Goal: Task Accomplishment & Management: Manage account settings

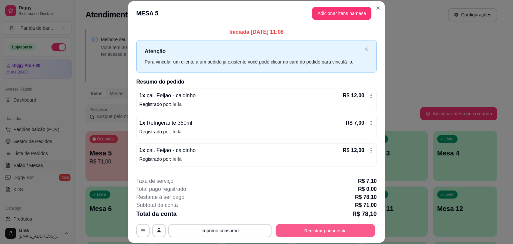
click at [290, 231] on button "Registrar pagamento" at bounding box center [325, 230] width 99 height 13
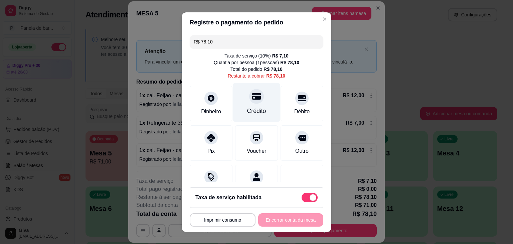
click at [249, 104] on div "Crédito" at bounding box center [256, 101] width 47 height 39
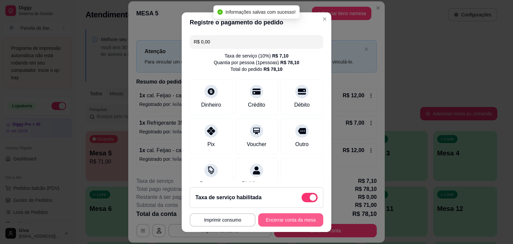
type input "R$ 0,00"
click at [282, 221] on button "Encerrar conta da mesa" at bounding box center [290, 219] width 63 height 13
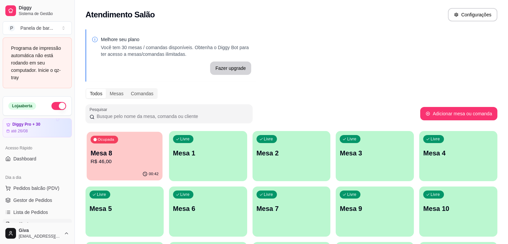
click at [133, 153] on p "Mesa 8" at bounding box center [124, 153] width 68 height 9
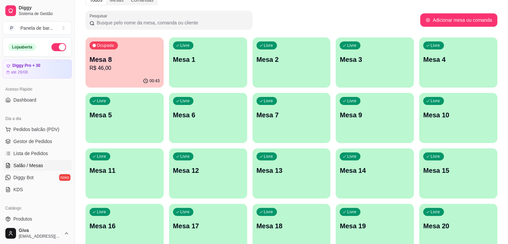
scroll to position [69, 0]
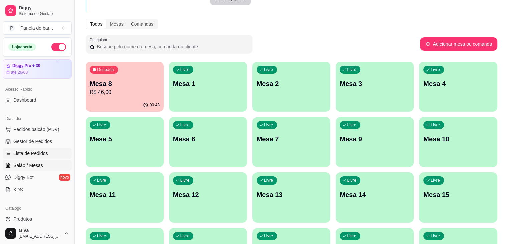
click at [22, 154] on span "Lista de Pedidos" at bounding box center [30, 153] width 35 height 7
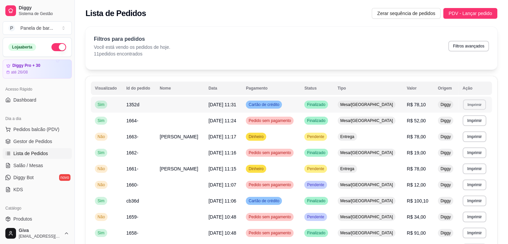
click at [468, 107] on button "Imprimir" at bounding box center [474, 104] width 23 height 10
click at [463, 126] on button "IMPRESSORA" at bounding box center [458, 127] width 47 height 10
click at [22, 162] on span "Salão / Mesas" at bounding box center [28, 165] width 30 height 7
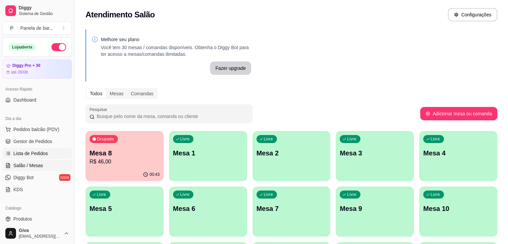
click at [27, 154] on span "Lista de Pedidos" at bounding box center [30, 153] width 35 height 7
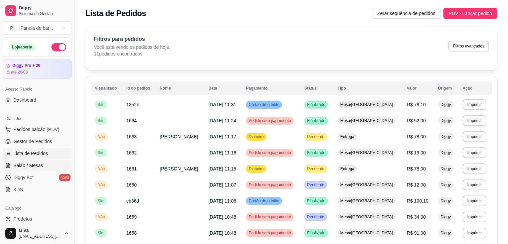
click at [35, 161] on link "Salão / Mesas" at bounding box center [37, 165] width 69 height 11
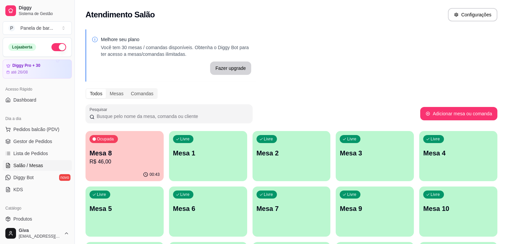
click at [121, 145] on div "Ocupada Mesa 8 R$ 46,00" at bounding box center [124, 149] width 78 height 37
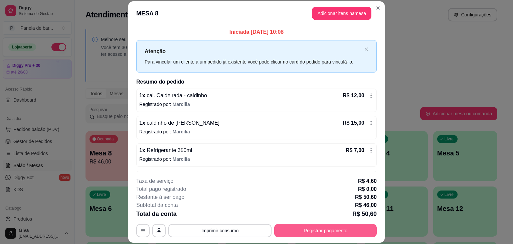
click at [332, 227] on button "Registrar pagamento" at bounding box center [325, 230] width 102 height 13
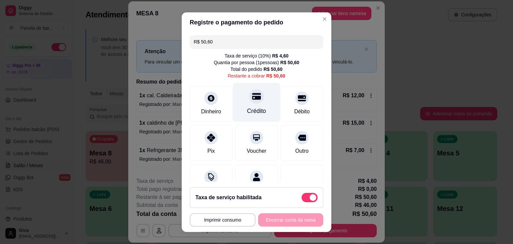
click at [252, 96] on icon at bounding box center [256, 96] width 9 height 7
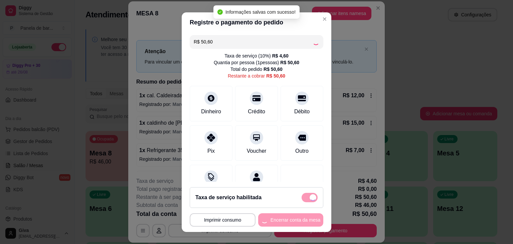
type input "R$ 0,00"
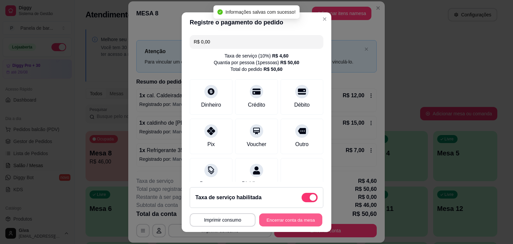
click at [277, 221] on button "Encerrar conta da mesa" at bounding box center [290, 219] width 63 height 13
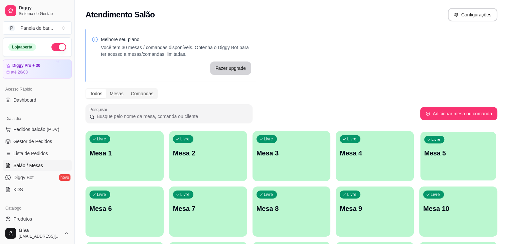
click at [430, 138] on span "Livre" at bounding box center [435, 139] width 11 height 5
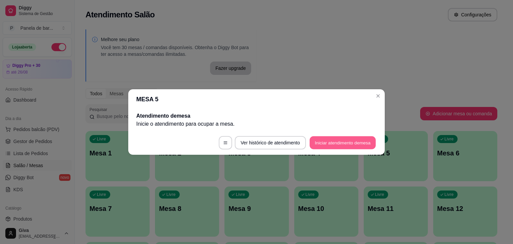
click at [355, 143] on button "Iniciar atendimento de mesa" at bounding box center [342, 142] width 66 height 13
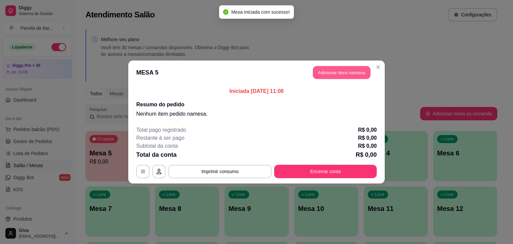
click at [323, 72] on button "Adicionar itens na mesa" at bounding box center [341, 72] width 57 height 13
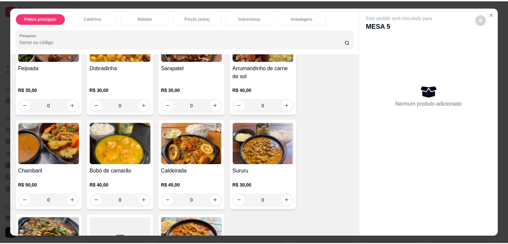
scroll to position [81, 0]
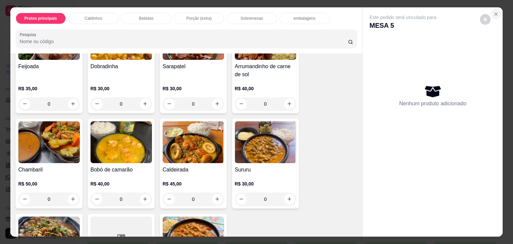
click at [490, 9] on button "Close" at bounding box center [495, 14] width 11 height 11
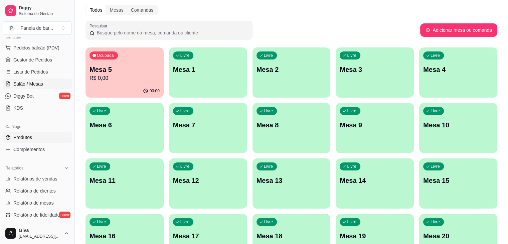
click at [30, 134] on span "Produtos" at bounding box center [22, 137] width 19 height 7
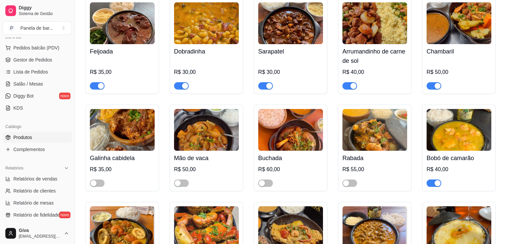
scroll to position [89, 0]
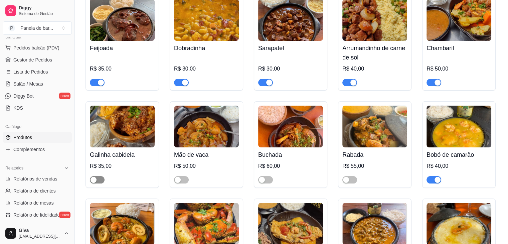
click at [99, 177] on span "button" at bounding box center [97, 179] width 15 height 7
click at [344, 182] on div "button" at bounding box center [346, 180] width 6 height 6
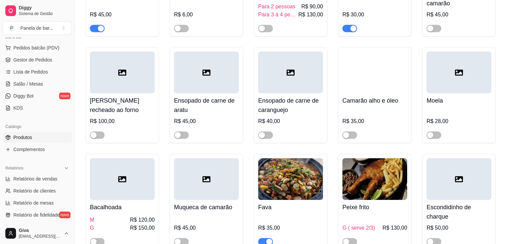
scroll to position [349, 0]
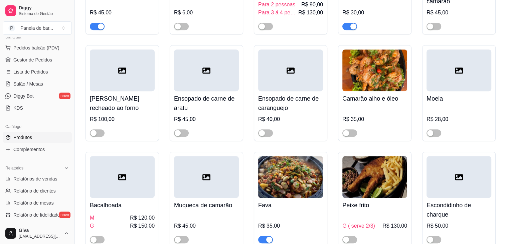
click at [425, 159] on div "Escondidinho de charque R$ 50,00" at bounding box center [458, 200] width 73 height 96
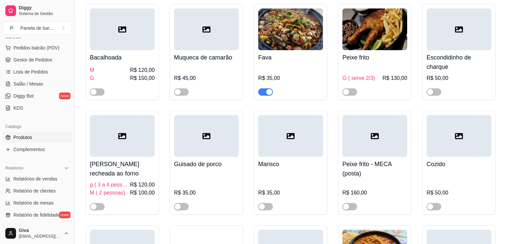
scroll to position [496, 0]
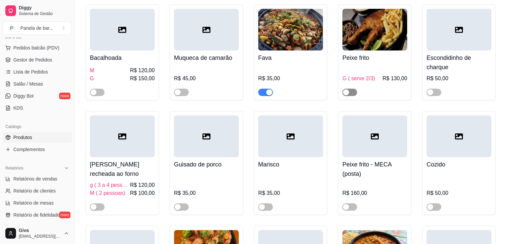
click at [349, 91] on button "button" at bounding box center [349, 91] width 15 height 7
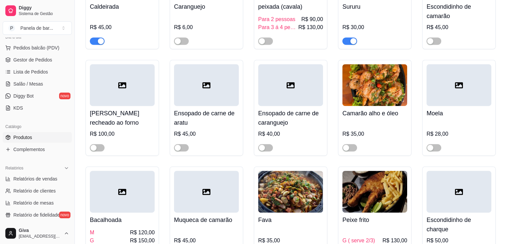
scroll to position [332, 0]
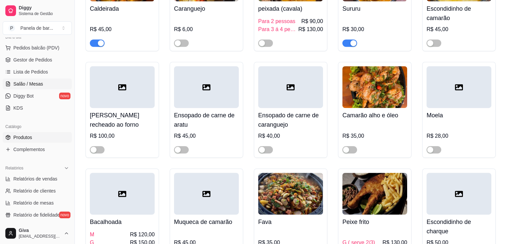
click at [42, 84] on link "Salão / Mesas" at bounding box center [37, 83] width 69 height 11
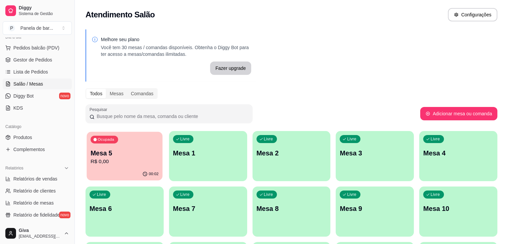
click at [132, 160] on p "R$ 0,00" at bounding box center [124, 162] width 68 height 8
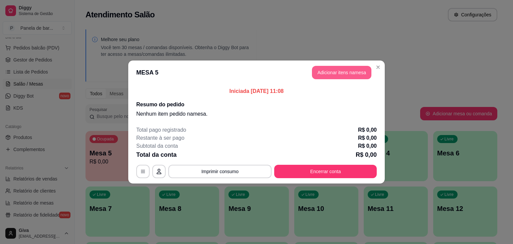
click at [329, 73] on button "Adicionar itens na mesa" at bounding box center [341, 72] width 59 height 13
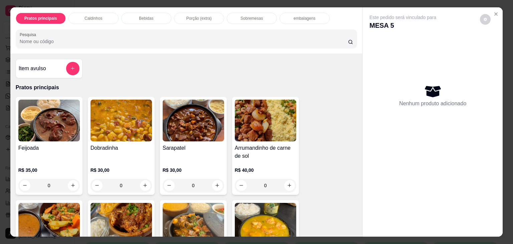
click at [92, 13] on div "Caldinhos" at bounding box center [93, 18] width 50 height 11
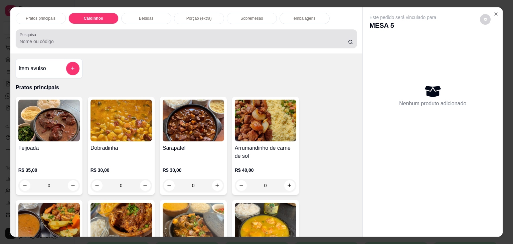
scroll to position [16, 0]
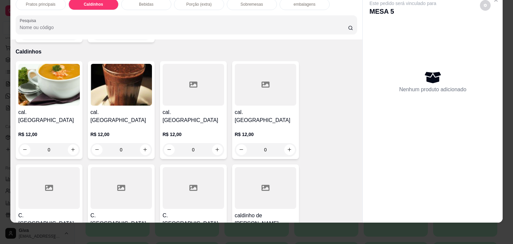
click at [142, 143] on div "0" at bounding box center [120, 149] width 61 height 13
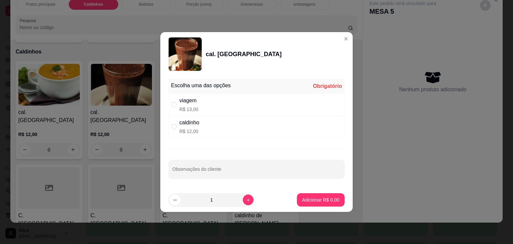
click at [188, 131] on p "R$ 12,00" at bounding box center [189, 131] width 20 height 7
radio input "true"
click at [246, 198] on icon "increase-product-quantity" at bounding box center [248, 199] width 5 height 5
type input "2"
click at [304, 200] on p "Adicionar R$ 24,00" at bounding box center [319, 199] width 39 height 6
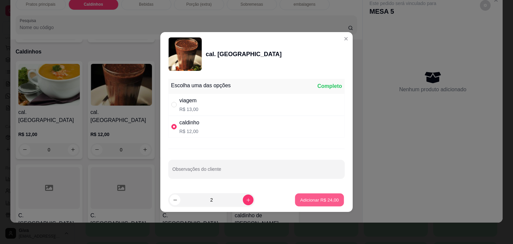
type input "2"
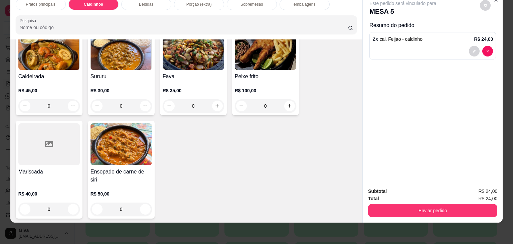
scroll to position [302, 0]
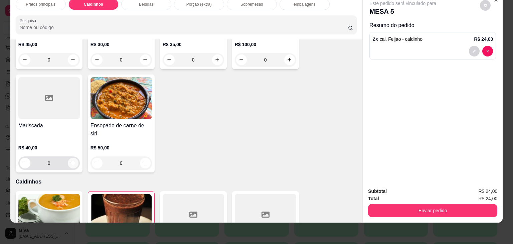
click at [68, 158] on button "increase-product-quantity" at bounding box center [73, 163] width 11 height 11
type input "1"
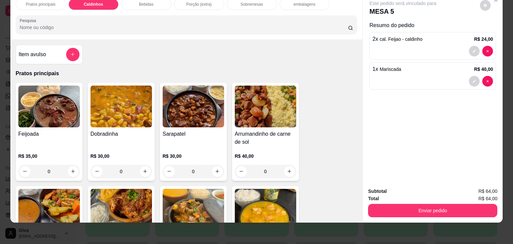
scroll to position [0, 0]
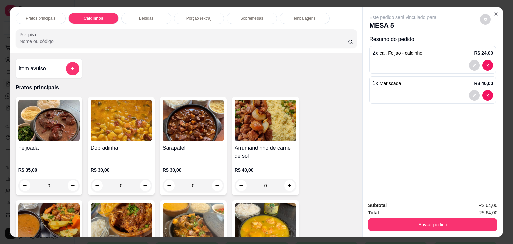
click at [149, 16] on p "Bebidas" at bounding box center [146, 18] width 14 height 5
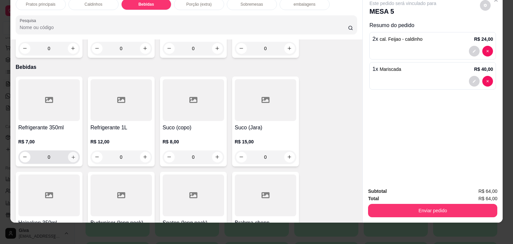
click at [71, 155] on icon "increase-product-quantity" at bounding box center [72, 157] width 5 height 5
type input "1"
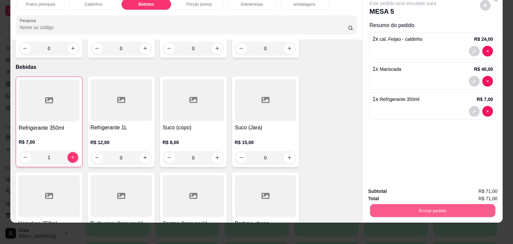
click at [415, 204] on button "Enviar pedido" at bounding box center [432, 210] width 125 height 13
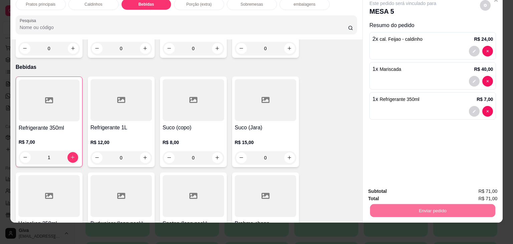
click at [410, 188] on button "Não registrar e enviar pedido" at bounding box center [409, 189] width 67 height 12
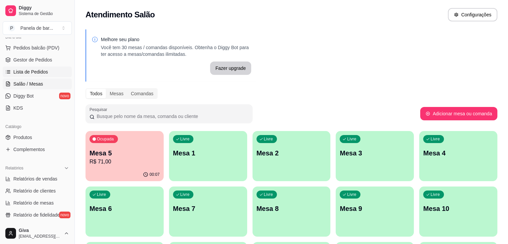
click at [43, 68] on span "Lista de Pedidos" at bounding box center [30, 71] width 35 height 7
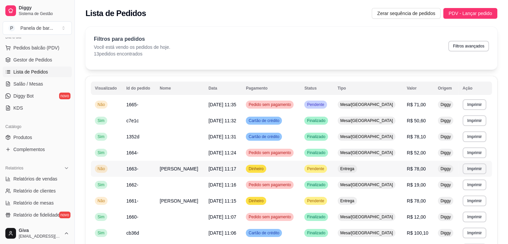
click at [325, 168] on span "Pendente" at bounding box center [315, 168] width 20 height 5
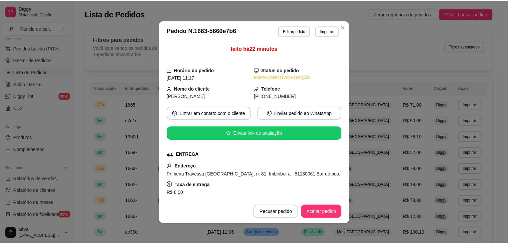
scroll to position [147, 0]
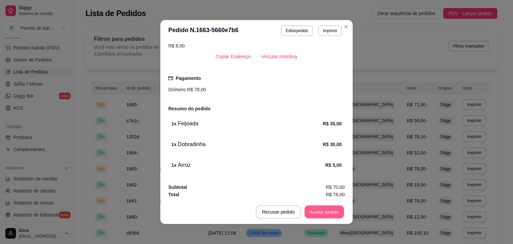
click at [306, 205] on button "Aceitar pedido" at bounding box center [323, 211] width 39 height 13
click at [327, 34] on button "Imprimir" at bounding box center [329, 30] width 23 height 10
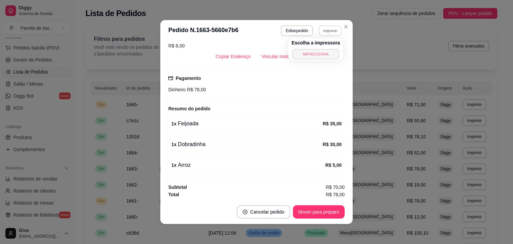
click at [322, 58] on button "IMPRESSORA" at bounding box center [315, 54] width 47 height 10
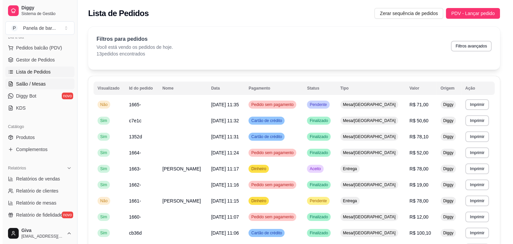
scroll to position [68, 0]
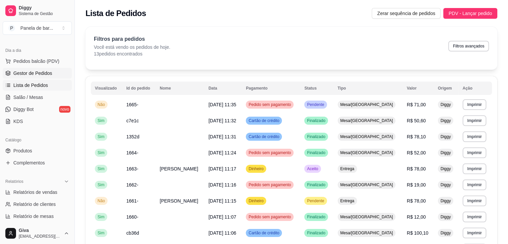
click at [49, 70] on span "Gestor de Pedidos" at bounding box center [32, 73] width 39 height 7
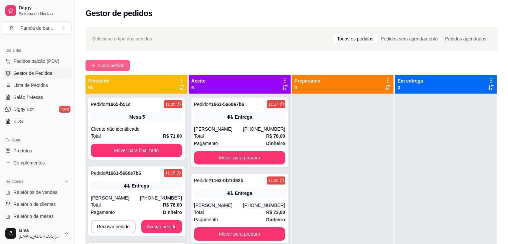
click at [122, 65] on span "Novo pedido" at bounding box center [111, 65] width 26 height 7
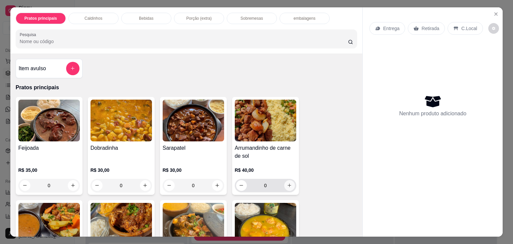
click at [288, 183] on icon "increase-product-quantity" at bounding box center [289, 185] width 5 height 5
type input "1"
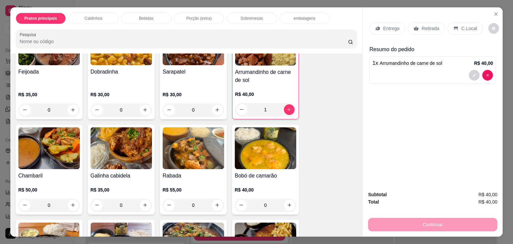
scroll to position [105, 0]
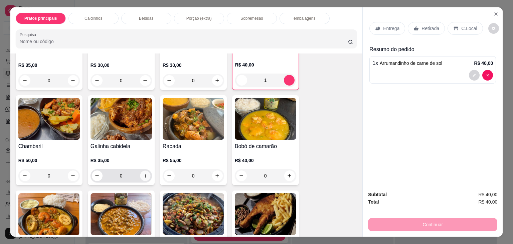
click at [140, 172] on button "increase-product-quantity" at bounding box center [145, 175] width 10 height 10
type input "1"
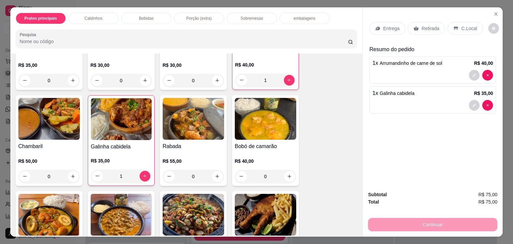
click at [388, 28] on p "Entrega" at bounding box center [391, 28] width 16 height 7
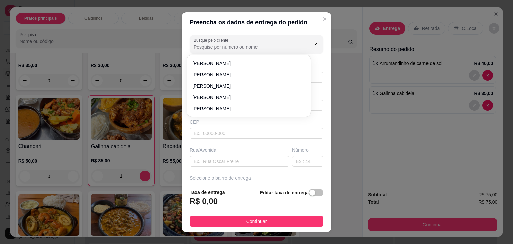
click at [265, 48] on input "Busque pelo cliente" at bounding box center [247, 47] width 107 height 7
type input "[PERSON_NAME]"
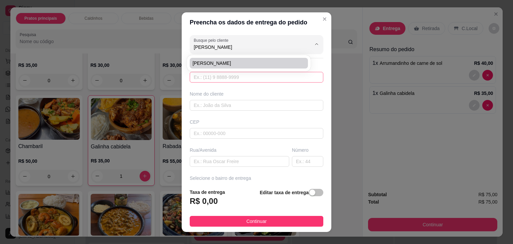
click at [251, 75] on input "text" at bounding box center [256, 77] width 133 height 11
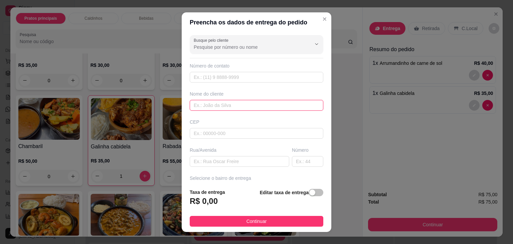
click at [256, 109] on input "text" at bounding box center [256, 105] width 133 height 11
type input "[PERSON_NAME]"
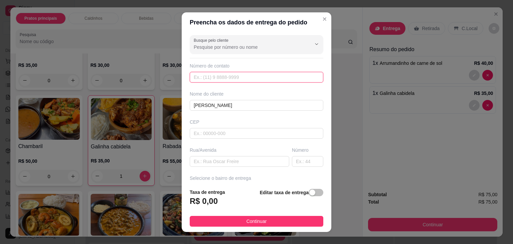
click at [221, 79] on input "text" at bounding box center [256, 77] width 133 height 11
paste input "558 19659-7703"
click at [196, 76] on input "558 19659-7703" at bounding box center [256, 77] width 133 height 11
type input "5"
paste input "558 19659-7703"
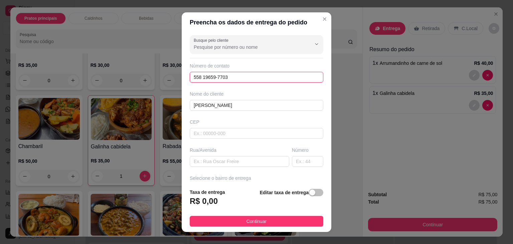
click at [193, 78] on input "558 19659-7703" at bounding box center [256, 77] width 133 height 11
click at [194, 77] on input "[PHONE_NUMBER]" at bounding box center [256, 77] width 133 height 11
type input "[PHONE_NUMBER]"
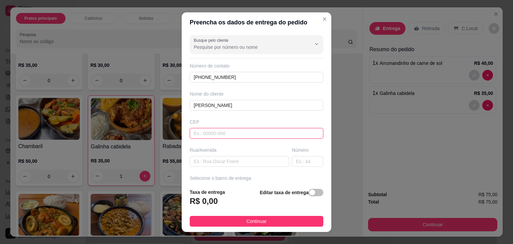
click at [206, 133] on input "text" at bounding box center [256, 133] width 133 height 11
click at [214, 163] on input "text" at bounding box center [239, 161] width 99 height 11
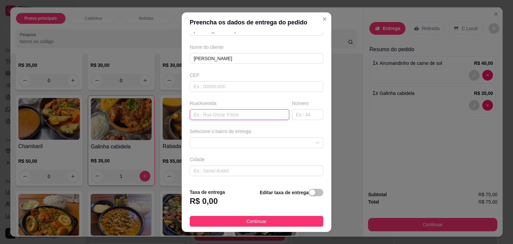
scroll to position [60, 0]
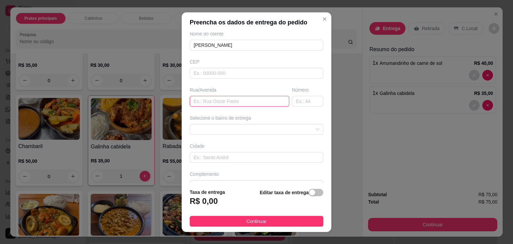
paste input "Rua [PERSON_NAME]"
type input "Rua [PERSON_NAME]"
click at [292, 98] on input "text" at bounding box center [307, 101] width 31 height 11
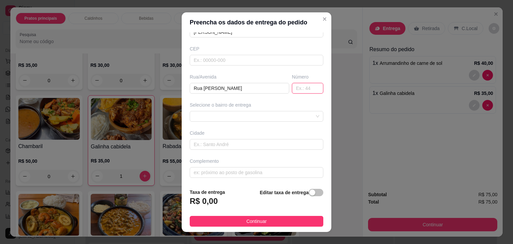
scroll to position [73, 0]
type input "364"
click at [232, 119] on div "652aa147c9cd7fe7b00a2627 65d0aea040b05aa249d9fbd5 Ipsep - [GEOGRAPHIC_DATA] - R…" at bounding box center [256, 115] width 133 height 11
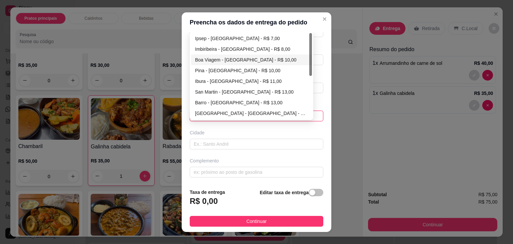
click at [233, 58] on div "Boa Viagem - [GEOGRAPHIC_DATA] - R$ 10,00" at bounding box center [251, 59] width 113 height 7
type input "[GEOGRAPHIC_DATA]"
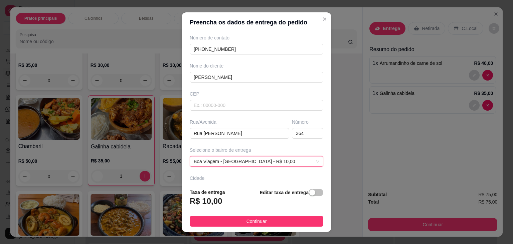
scroll to position [48, 0]
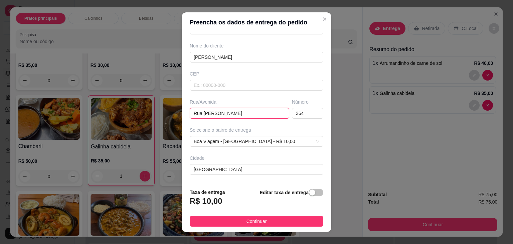
drag, startPoint x: 190, startPoint y: 111, endPoint x: 235, endPoint y: 112, distance: 45.1
click at [235, 112] on input "Rua [PERSON_NAME]" at bounding box center [239, 113] width 99 height 11
click at [207, 86] on input "text" at bounding box center [256, 85] width 133 height 11
paste input "51030680"
type input "51030680"
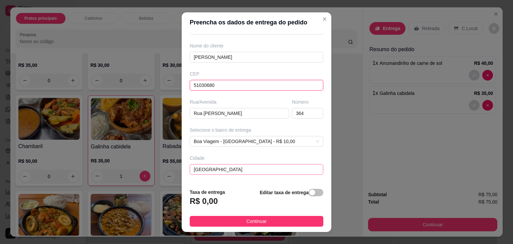
type input "Rua [PERSON_NAME]"
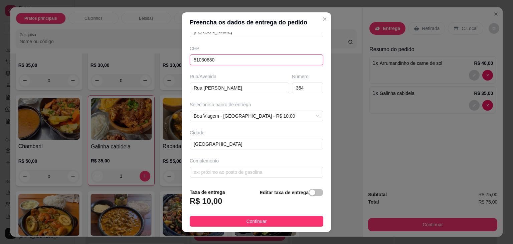
scroll to position [9, 0]
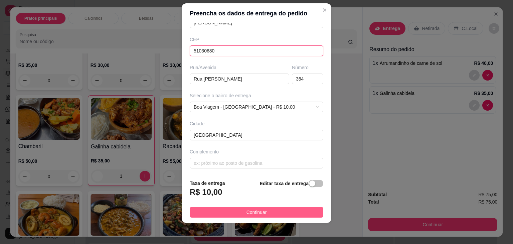
type input "51030680"
click at [252, 214] on span "Continuar" at bounding box center [256, 211] width 20 height 7
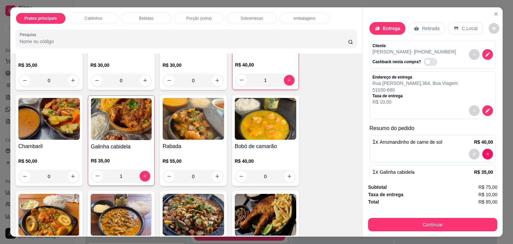
scroll to position [23, 0]
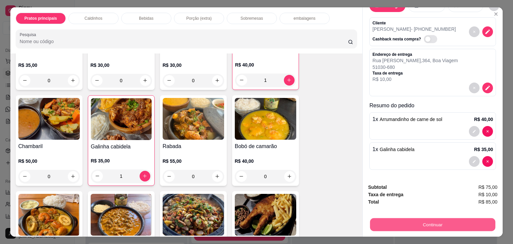
click at [431, 219] on button "Continuar" at bounding box center [432, 224] width 125 height 13
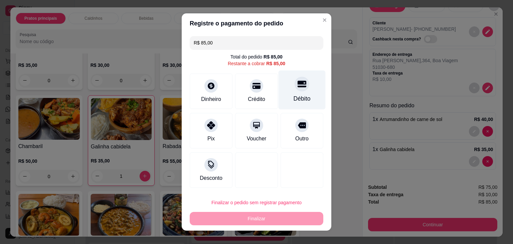
click at [307, 95] on div "Débito" at bounding box center [301, 89] width 47 height 39
type input "R$ 0,00"
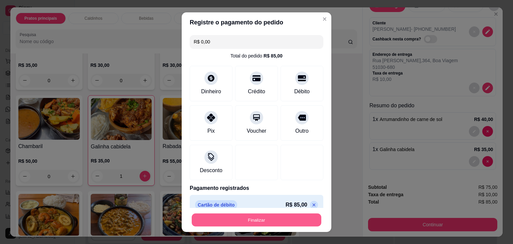
click at [275, 221] on button "Finalizar" at bounding box center [256, 219] width 129 height 13
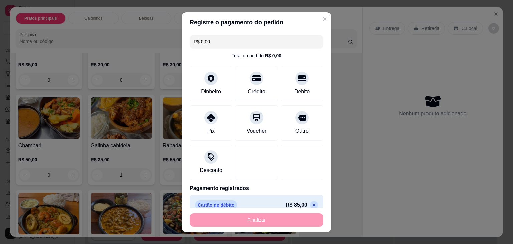
type input "0"
type input "-R$ 85,00"
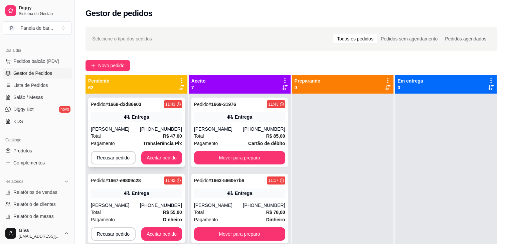
click at [155, 130] on div "[PHONE_NUMBER]" at bounding box center [161, 128] width 42 height 7
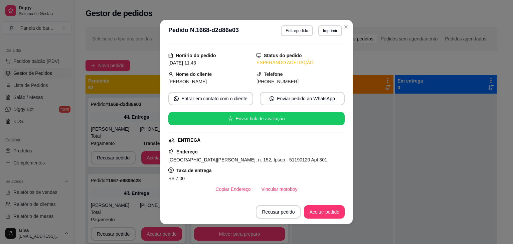
scroll to position [15, 0]
click at [320, 212] on button "Aceitar pedido" at bounding box center [323, 211] width 39 height 13
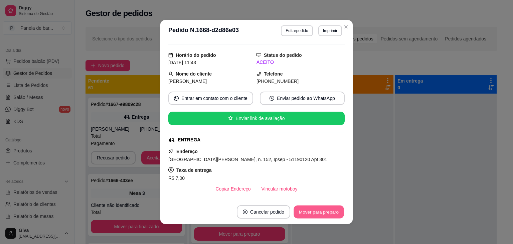
click at [324, 215] on button "Mover para preparo" at bounding box center [318, 211] width 50 height 13
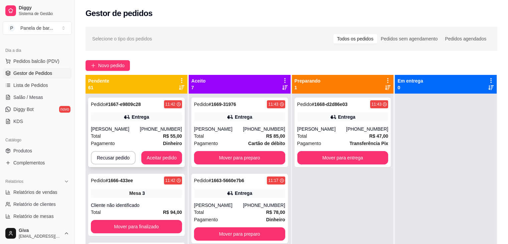
click at [138, 137] on div "Total R$ 55,00" at bounding box center [136, 135] width 91 height 7
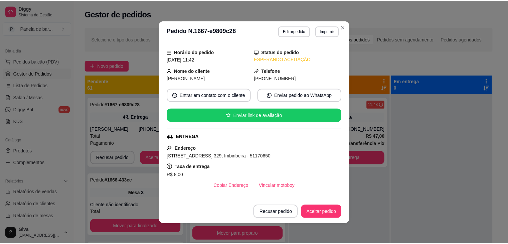
scroll to position [18, 0]
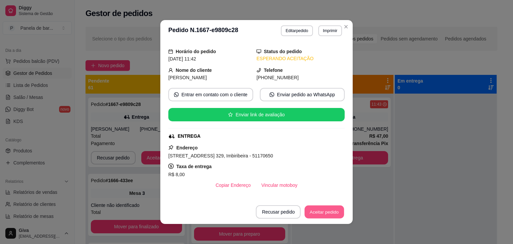
click at [310, 210] on button "Aceitar pedido" at bounding box center [323, 211] width 39 height 13
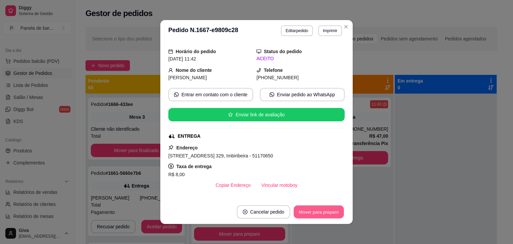
click at [310, 210] on button "Mover para preparo" at bounding box center [318, 211] width 50 height 13
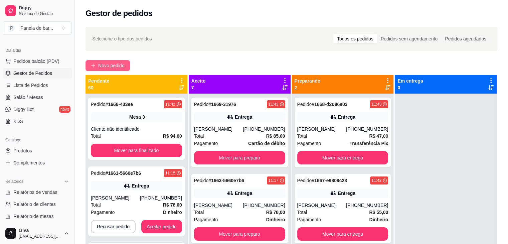
click at [112, 66] on span "Novo pedido" at bounding box center [111, 65] width 26 height 7
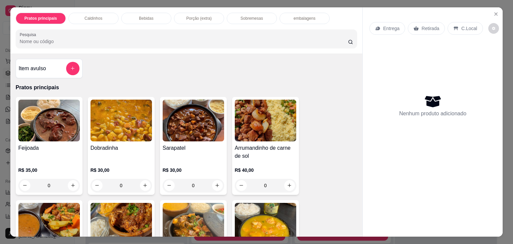
click at [422, 27] on p "Retirada" at bounding box center [430, 28] width 18 height 7
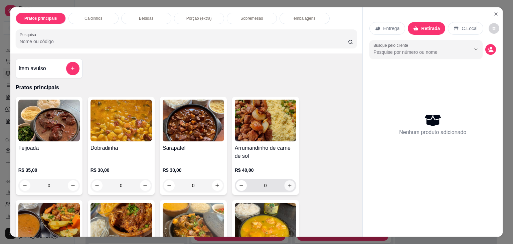
click at [288, 183] on icon "increase-product-quantity" at bounding box center [289, 185] width 5 height 5
type input "1"
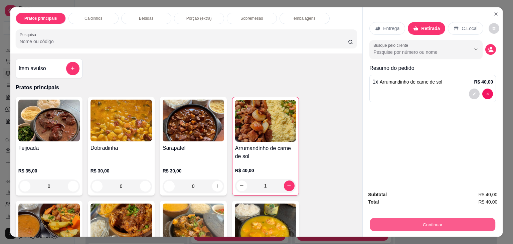
click at [408, 222] on button "Continuar" at bounding box center [432, 224] width 125 height 13
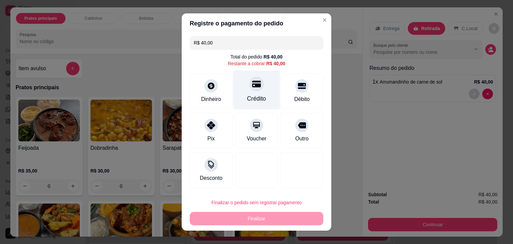
click at [255, 83] on icon at bounding box center [256, 83] width 9 height 9
type input "R$ 0,00"
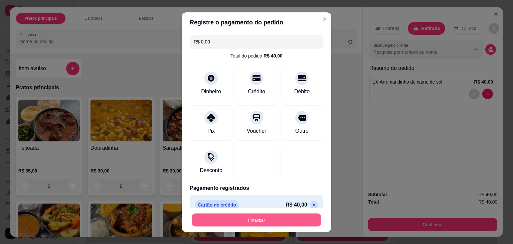
click at [248, 219] on button "Finalizar" at bounding box center [256, 219] width 129 height 13
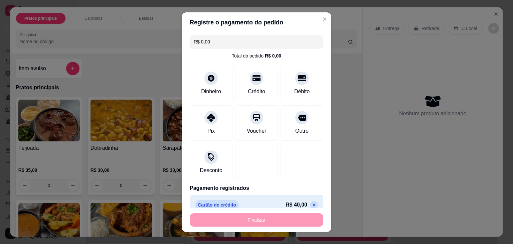
type input "0"
type input "-R$ 40,00"
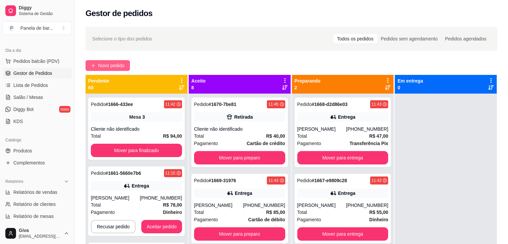
click at [125, 64] on button "Novo pedido" at bounding box center [107, 65] width 44 height 11
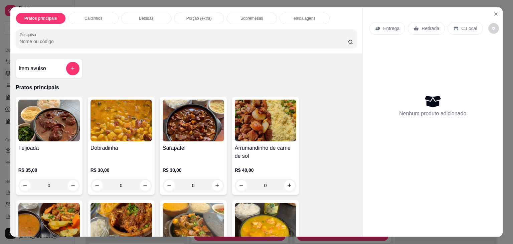
click at [421, 27] on p "Retirada" at bounding box center [430, 28] width 18 height 7
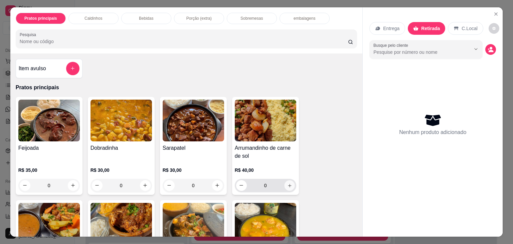
click at [284, 182] on button "increase-product-quantity" at bounding box center [289, 185] width 10 height 10
type input "1"
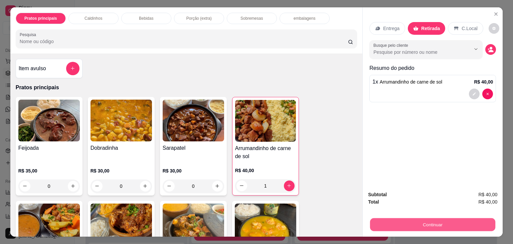
click at [418, 222] on button "Continuar" at bounding box center [432, 224] width 125 height 13
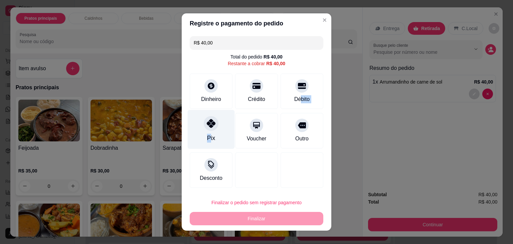
drag, startPoint x: 294, startPoint y: 102, endPoint x: 208, endPoint y: 132, distance: 91.3
click at [208, 132] on div "R$ 40,00 Total do pedido R$ 40,00 Restante a cobrar R$ 40,00 Dinheiro Crédito D…" at bounding box center [257, 111] width 150 height 157
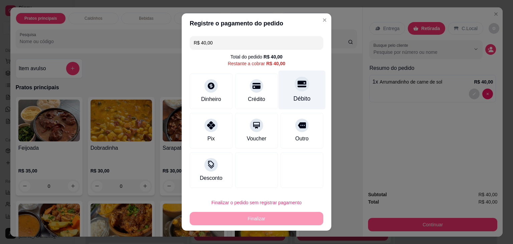
click at [284, 81] on div "Débito" at bounding box center [301, 89] width 47 height 39
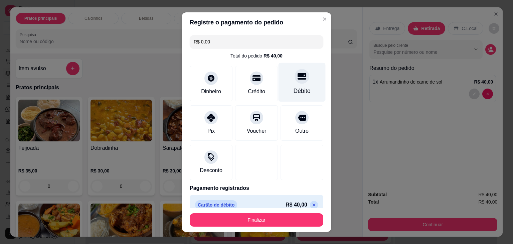
type input "R$ 0,00"
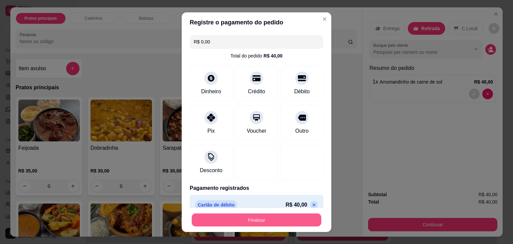
click at [260, 214] on button "Finalizar" at bounding box center [256, 219] width 129 height 13
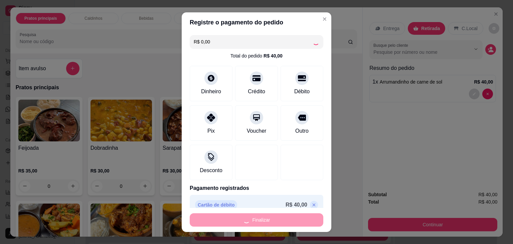
type input "0"
type input "-R$ 40,00"
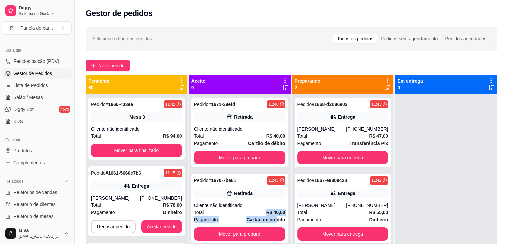
drag, startPoint x: 260, startPoint y: 214, endPoint x: 282, endPoint y: 216, distance: 22.2
click at [282, 216] on div "Pedido # 1671-39efd 11:46 Retirada Cliente não identificado Total R$ 40,00 Paga…" at bounding box center [240, 215] width 102 height 244
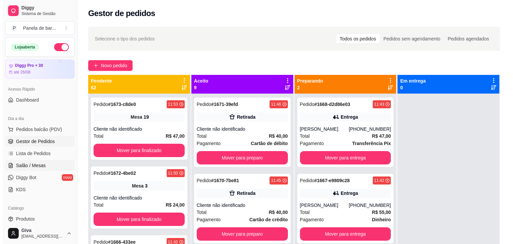
scroll to position [4, 0]
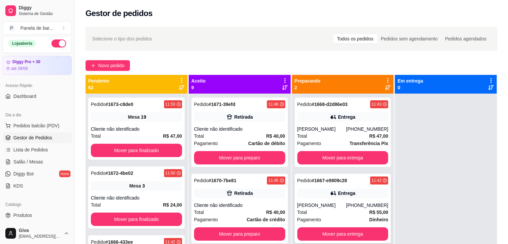
click at [333, 195] on icon at bounding box center [333, 193] width 7 height 7
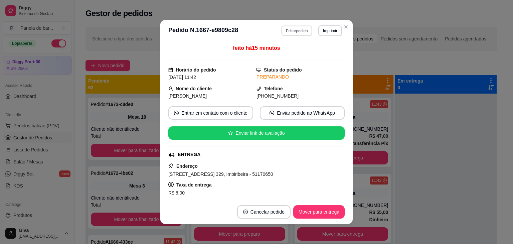
click at [296, 32] on button "Editar pedido" at bounding box center [296, 30] width 31 height 10
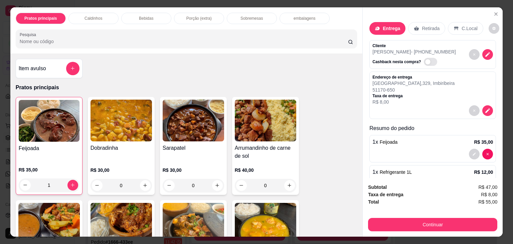
click at [198, 13] on div "Porção (extra)" at bounding box center [199, 18] width 50 height 11
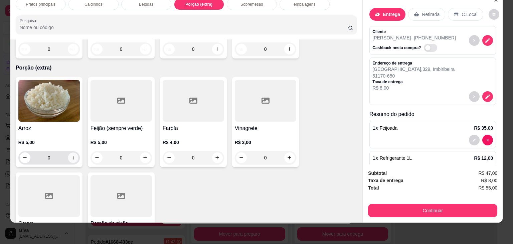
click at [72, 152] on button "increase-product-quantity" at bounding box center [73, 157] width 10 height 10
type input "1"
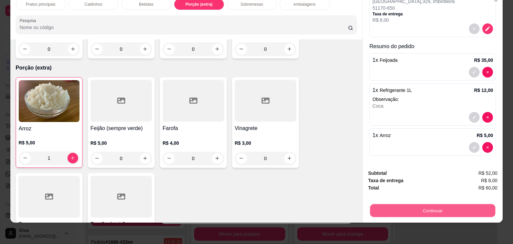
click at [390, 205] on button "Continuar" at bounding box center [432, 210] width 125 height 13
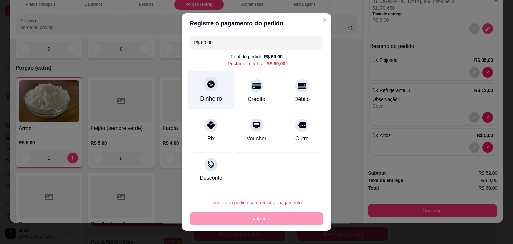
click at [210, 89] on div at bounding box center [211, 83] width 15 height 15
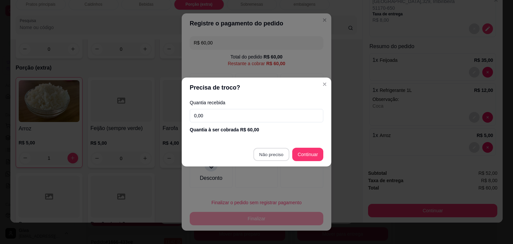
type input "R$ 0,00"
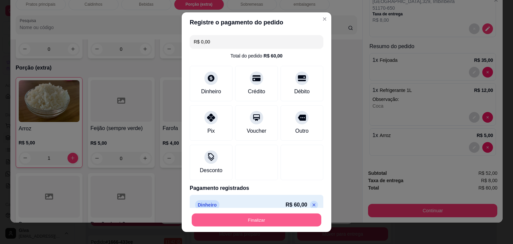
click at [267, 215] on button "Finalizar" at bounding box center [256, 219] width 129 height 13
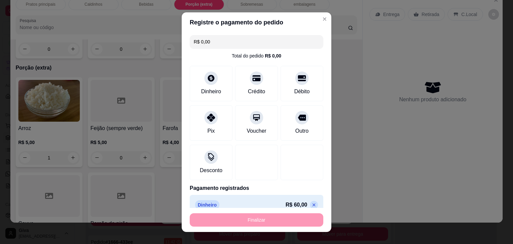
type input "0"
type input "-R$ 60,00"
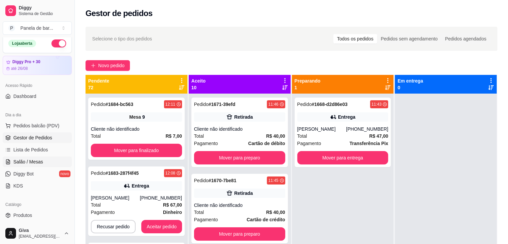
click at [36, 159] on span "Salão / Mesas" at bounding box center [28, 161] width 30 height 7
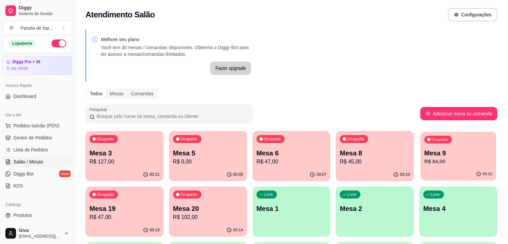
click at [420, 145] on div "Ocupada Mesa 9 R$ 84,00" at bounding box center [458, 149] width 76 height 36
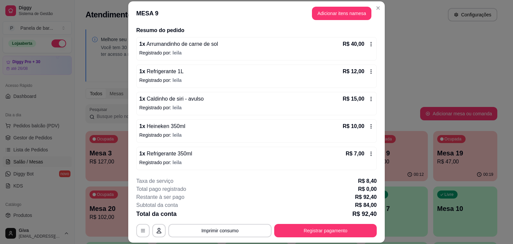
scroll to position [20, 0]
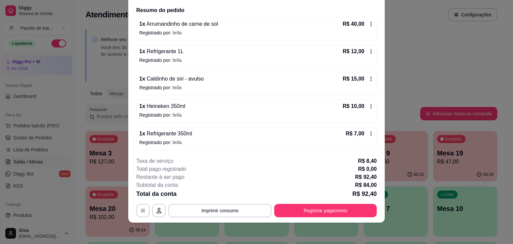
click at [368, 53] on icon at bounding box center [370, 51] width 5 height 5
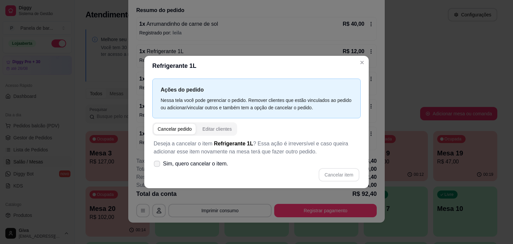
click at [208, 161] on span "Sim, quero cancelar o item." at bounding box center [195, 164] width 65 height 8
click at [158, 165] on input "Sim, quero cancelar o item." at bounding box center [155, 167] width 4 height 4
checkbox input "true"
click at [332, 173] on button "Cancelar item" at bounding box center [339, 174] width 40 height 13
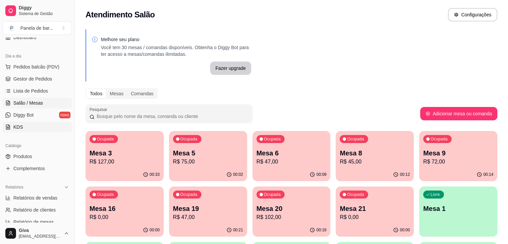
scroll to position [66, 0]
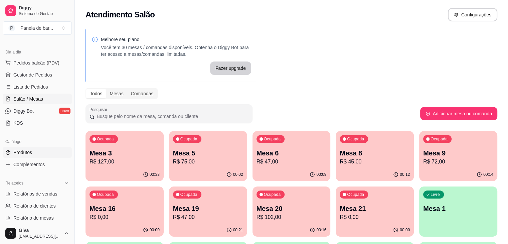
click at [26, 151] on span "Produtos" at bounding box center [22, 152] width 19 height 7
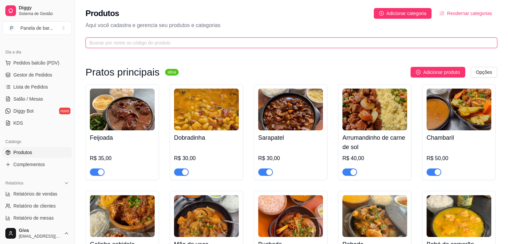
click at [177, 40] on input "text" at bounding box center [288, 42] width 398 height 7
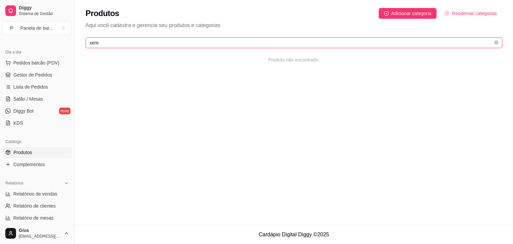
type input "xere"
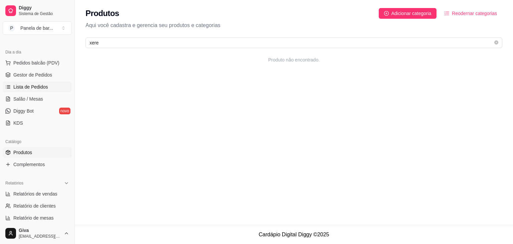
click at [41, 83] on span "Lista de Pedidos" at bounding box center [30, 86] width 35 height 7
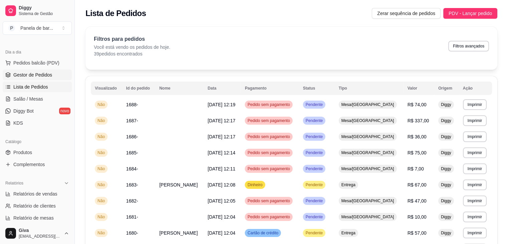
click at [37, 75] on span "Gestor de Pedidos" at bounding box center [32, 74] width 39 height 7
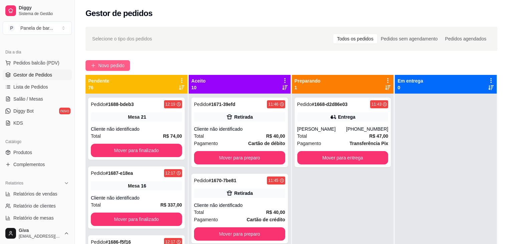
click at [118, 61] on button "Novo pedido" at bounding box center [107, 65] width 44 height 11
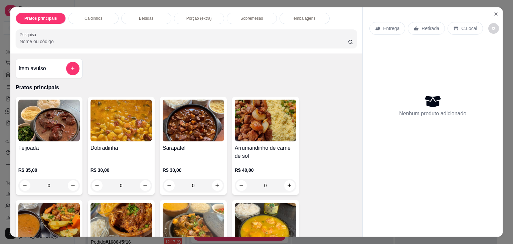
scroll to position [76, 0]
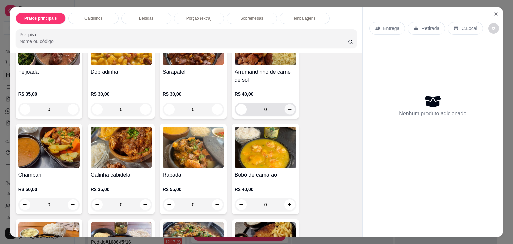
click at [284, 104] on button "increase-product-quantity" at bounding box center [289, 109] width 10 height 10
type input "1"
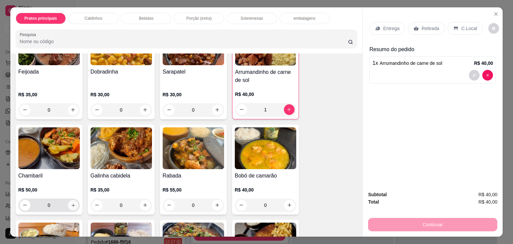
click at [70, 204] on button "increase-product-quantity" at bounding box center [73, 205] width 10 height 10
type input "1"
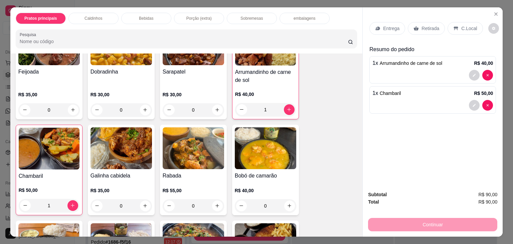
click at [427, 25] on p "Retirada" at bounding box center [430, 28] width 18 height 7
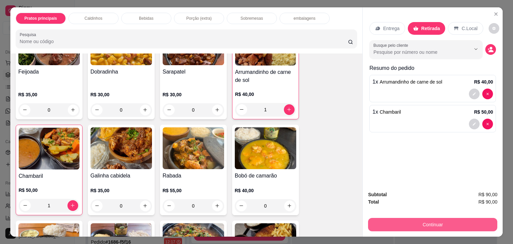
click at [417, 220] on button "Continuar" at bounding box center [432, 224] width 129 height 13
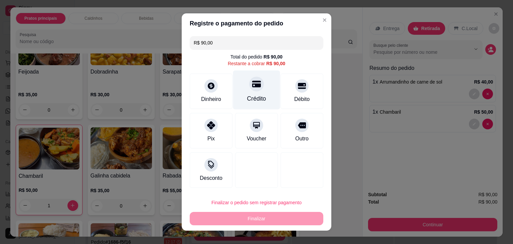
click at [258, 100] on div "Crédito" at bounding box center [256, 98] width 19 height 9
type input "R$ 0,00"
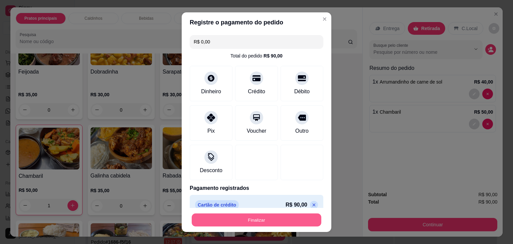
click at [268, 220] on button "Finalizar" at bounding box center [256, 219] width 129 height 13
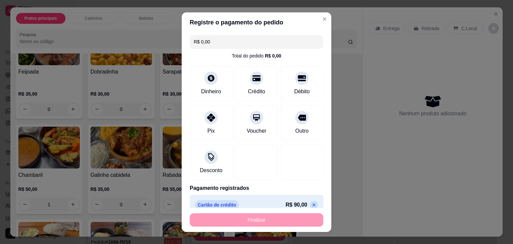
type input "0"
type input "-R$ 90,00"
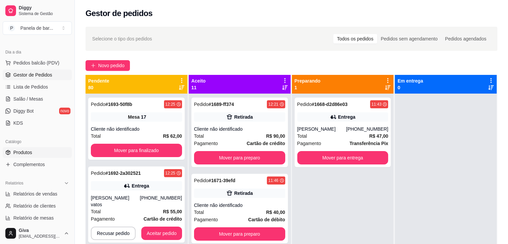
click at [39, 152] on link "Produtos" at bounding box center [37, 152] width 69 height 11
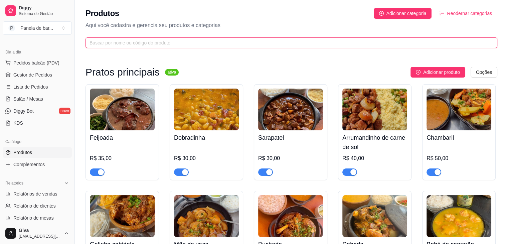
click at [160, 40] on input "text" at bounding box center [288, 42] width 398 height 7
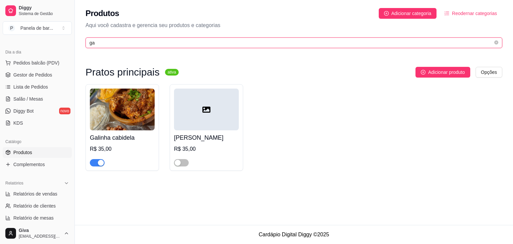
type input "ga"
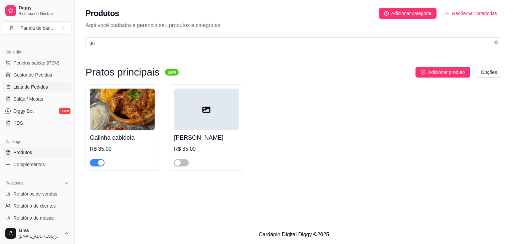
click at [21, 89] on span "Lista de Pedidos" at bounding box center [30, 86] width 35 height 7
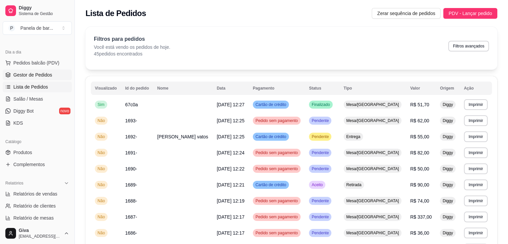
click at [54, 76] on link "Gestor de Pedidos" at bounding box center [37, 74] width 69 height 11
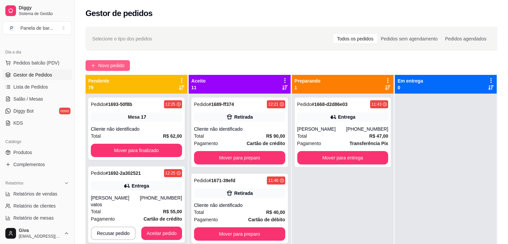
click at [104, 63] on span "Novo pedido" at bounding box center [111, 65] width 26 height 7
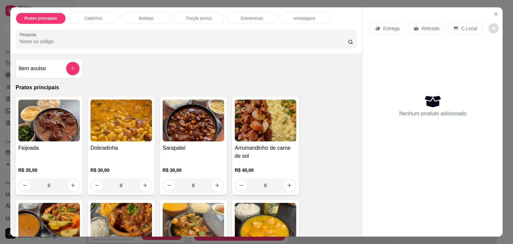
click at [491, 26] on icon "decrease-product-quantity" at bounding box center [493, 28] width 4 height 4
click at [491, 27] on icon "decrease-product-quantity" at bounding box center [493, 28] width 4 height 4
click at [492, 9] on button "Close" at bounding box center [495, 14] width 11 height 11
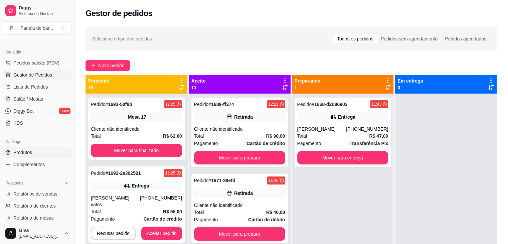
click at [23, 149] on span "Produtos" at bounding box center [22, 152] width 19 height 7
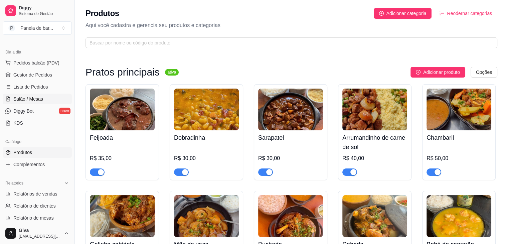
click at [28, 96] on span "Salão / Mesas" at bounding box center [28, 98] width 30 height 7
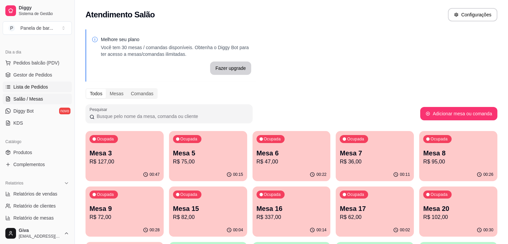
click at [28, 82] on link "Lista de Pedidos" at bounding box center [37, 86] width 69 height 11
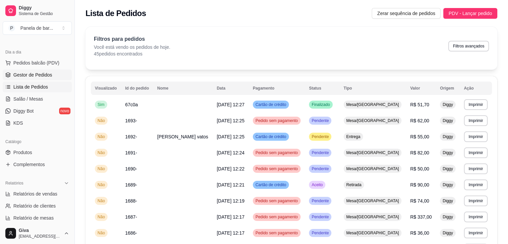
click at [30, 74] on span "Gestor de Pedidos" at bounding box center [32, 74] width 39 height 7
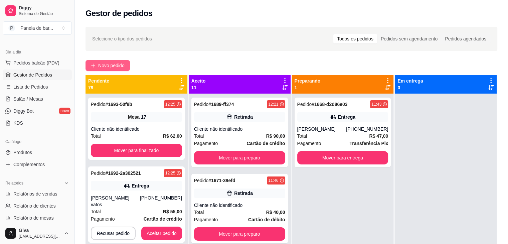
click at [114, 63] on span "Novo pedido" at bounding box center [111, 65] width 26 height 7
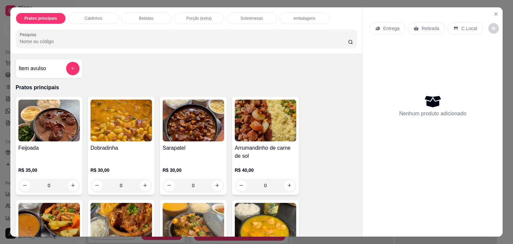
click at [454, 26] on icon at bounding box center [455, 28] width 5 height 5
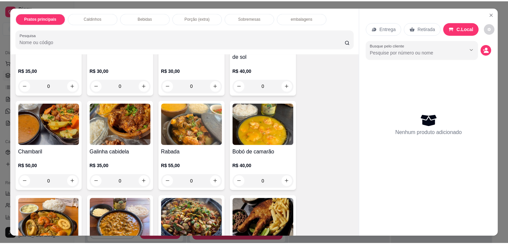
scroll to position [100, 0]
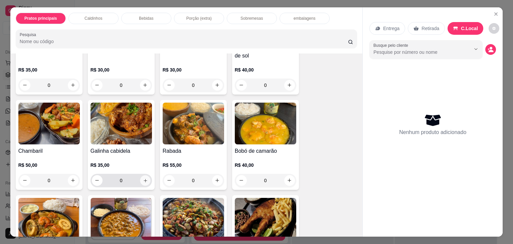
click at [140, 182] on button "increase-product-quantity" at bounding box center [145, 180] width 10 height 10
type input "1"
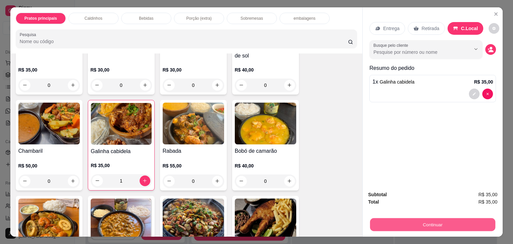
click at [414, 218] on button "Continuar" at bounding box center [432, 224] width 125 height 13
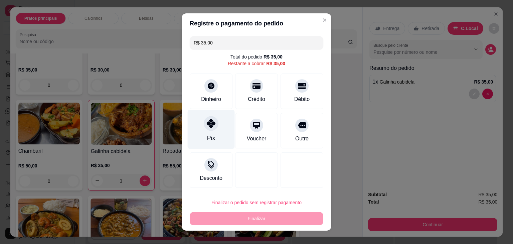
click at [222, 128] on div "Pix" at bounding box center [211, 129] width 47 height 39
type input "R$ 0,00"
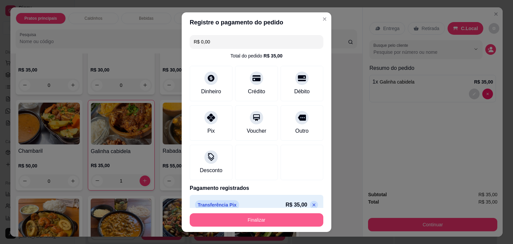
click at [270, 216] on button "Finalizar" at bounding box center [256, 219] width 133 height 13
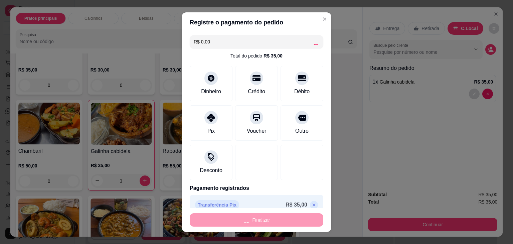
type input "0"
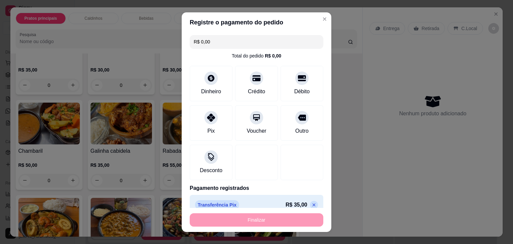
type input "-R$ 35,00"
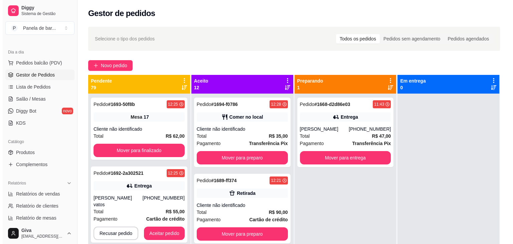
scroll to position [213, 0]
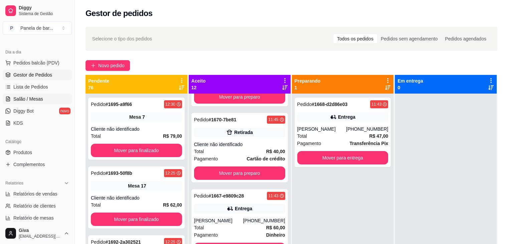
click at [20, 93] on link "Salão / Mesas" at bounding box center [37, 98] width 69 height 11
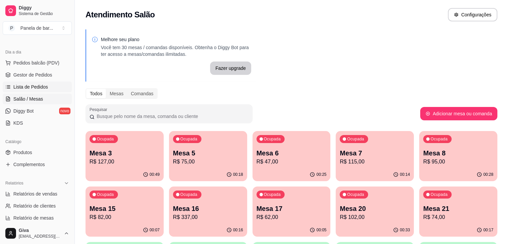
click at [43, 87] on span "Lista de Pedidos" at bounding box center [30, 86] width 35 height 7
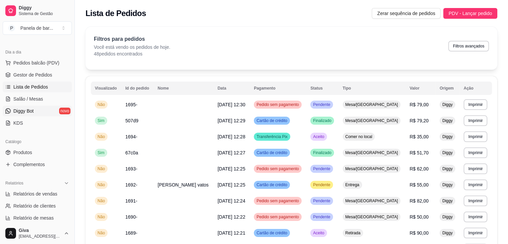
click at [24, 108] on span "Diggy Bot" at bounding box center [23, 110] width 20 height 7
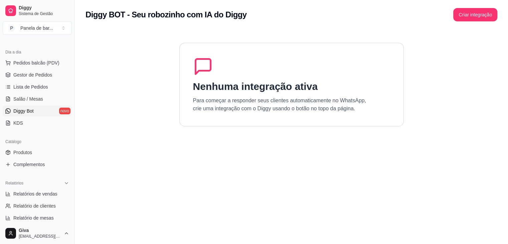
click at [48, 68] on ul "Pedidos balcão (PDV) Gestor de Pedidos Lista de Pedidos Salão / Mesas Diggy Bot…" at bounding box center [37, 92] width 69 height 71
click at [45, 61] on span "Pedidos balcão (PDV)" at bounding box center [36, 62] width 46 height 7
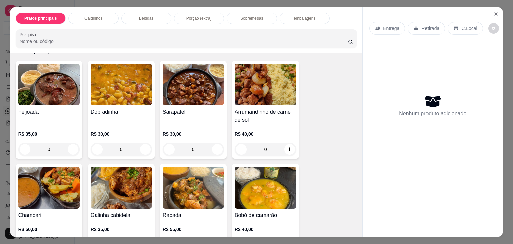
scroll to position [23, 0]
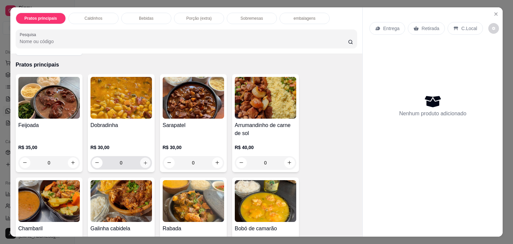
click at [142, 161] on icon "increase-product-quantity" at bounding box center [144, 162] width 5 height 5
type input "1"
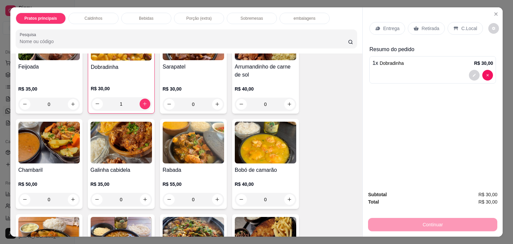
scroll to position [82, 0]
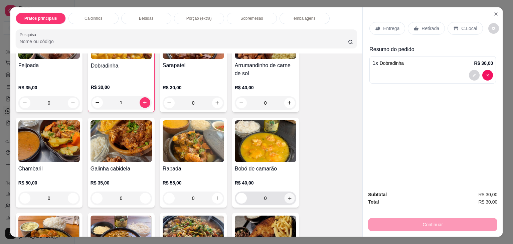
click at [288, 199] on button "increase-product-quantity" at bounding box center [289, 198] width 10 height 10
type input "1"
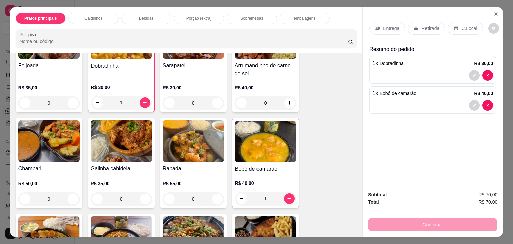
click at [392, 30] on div "Entrega" at bounding box center [387, 28] width 36 height 13
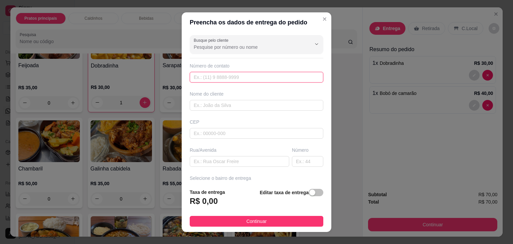
click at [243, 78] on input "text" at bounding box center [256, 77] width 133 height 11
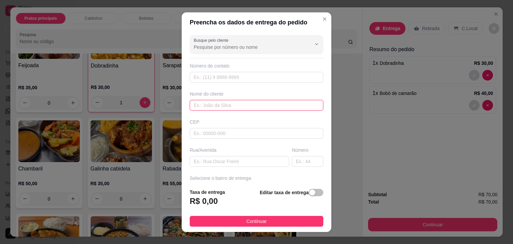
click at [242, 101] on input "text" at bounding box center [256, 105] width 133 height 11
type input "adriane"
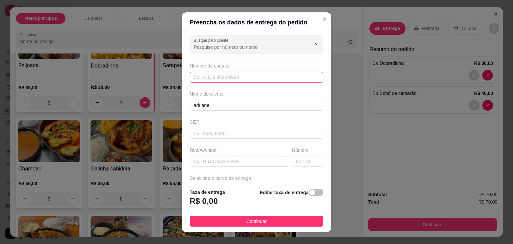
click at [209, 80] on input "text" at bounding box center [256, 77] width 133 height 11
paste input "558 19259-2870"
click at [195, 77] on input "558 19259-2870" at bounding box center [256, 77] width 133 height 11
click at [195, 77] on input "[PHONE_NUMBER]" at bounding box center [256, 77] width 133 height 11
type input "[PHONE_NUMBER]"
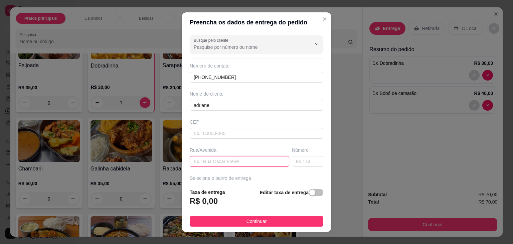
click at [206, 158] on input "text" at bounding box center [239, 161] width 99 height 11
paste input "[GEOGRAPHIC_DATA]"
type input "[GEOGRAPHIC_DATA]"
click at [292, 157] on input "text" at bounding box center [307, 161] width 31 height 11
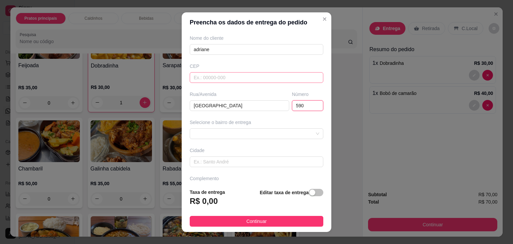
scroll to position [56, 0]
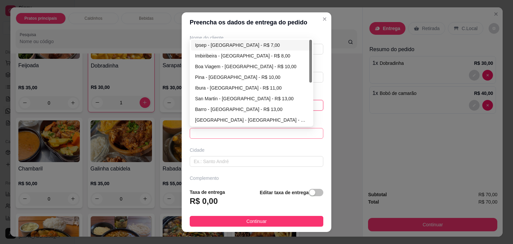
click at [265, 136] on span at bounding box center [256, 133] width 125 height 10
type input "590"
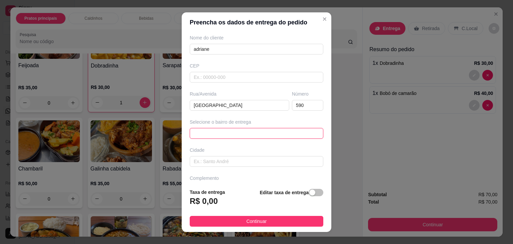
click at [263, 131] on span at bounding box center [256, 133] width 125 height 10
click at [203, 75] on input "text" at bounding box center [256, 77] width 133 height 11
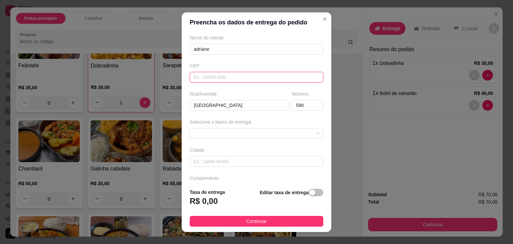
paste input "51350190"
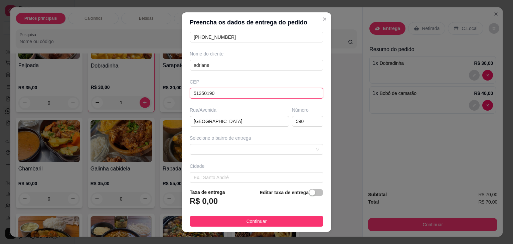
scroll to position [38, 0]
click at [203, 94] on input "51350190" at bounding box center [256, 95] width 133 height 11
type input "51350190"
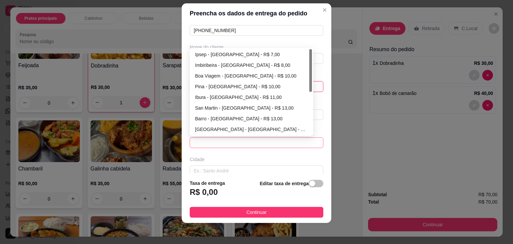
click at [215, 140] on span at bounding box center [256, 142] width 125 height 10
click at [213, 54] on div "Ipsep - [GEOGRAPHIC_DATA] - R$ 7,00" at bounding box center [251, 54] width 113 height 7
type input "[GEOGRAPHIC_DATA]"
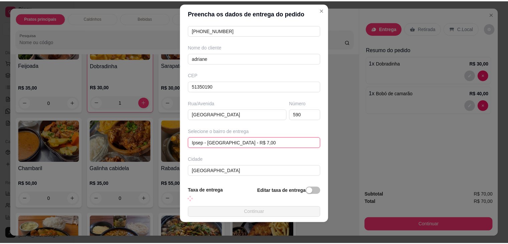
scroll to position [73, 0]
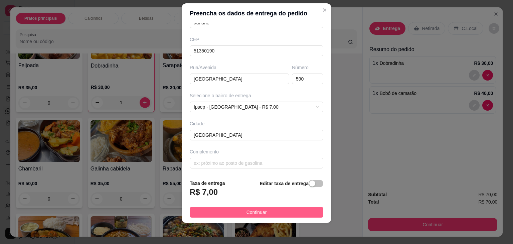
click at [239, 214] on button "Continuar" at bounding box center [256, 212] width 133 height 11
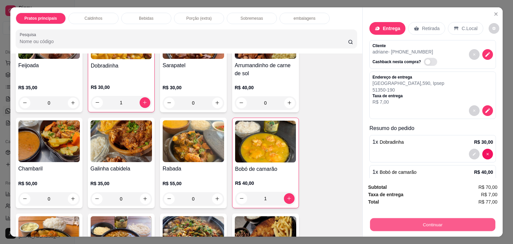
click at [418, 224] on button "Continuar" at bounding box center [432, 224] width 125 height 13
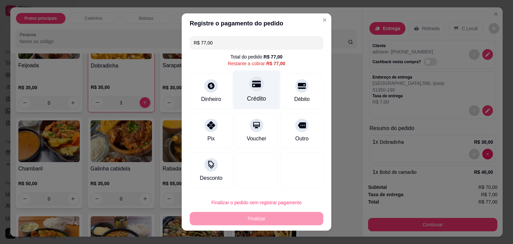
click at [259, 94] on div "Crédito" at bounding box center [256, 98] width 19 height 9
type input "R$ 0,00"
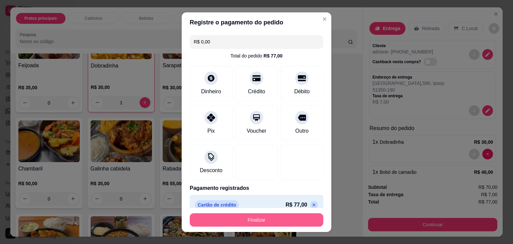
click at [278, 220] on button "Finalizar" at bounding box center [256, 219] width 133 height 13
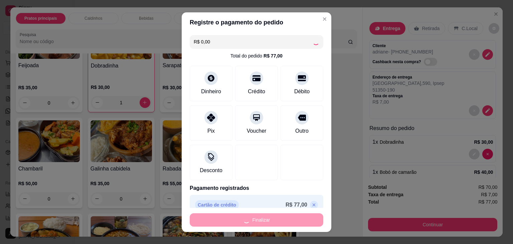
type input "0"
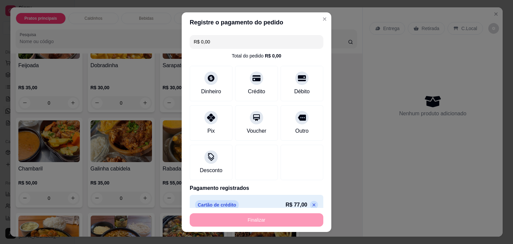
type input "-R$ 77,00"
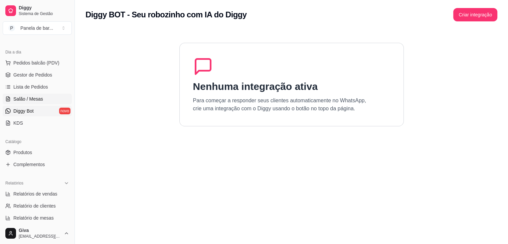
click at [52, 100] on link "Salão / Mesas" at bounding box center [37, 98] width 69 height 11
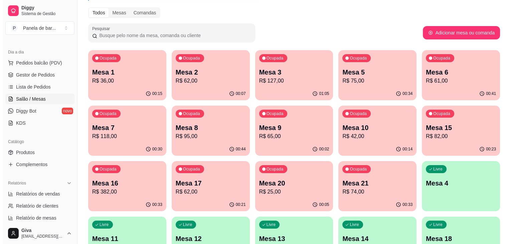
scroll to position [81, 0]
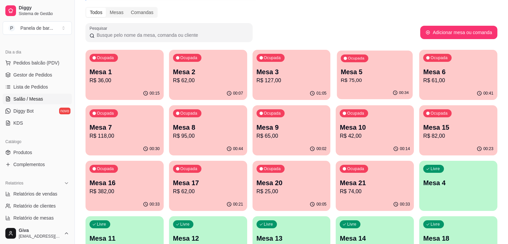
click at [341, 78] on p "R$ 75,00" at bounding box center [375, 80] width 68 height 8
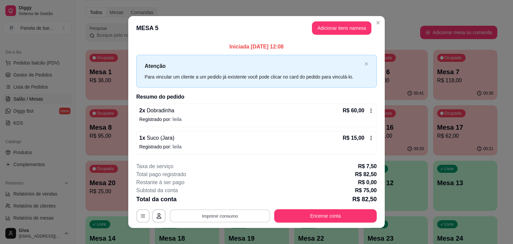
click at [236, 215] on button "Imprimir consumo" at bounding box center [220, 215] width 100 height 13
click at [228, 202] on button "IMPRESSORA" at bounding box center [219, 200] width 47 height 10
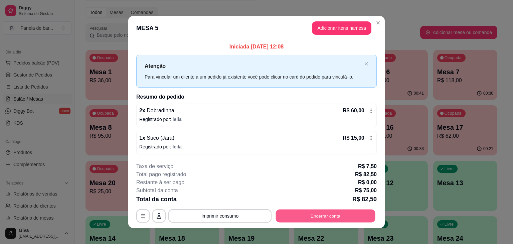
click at [292, 212] on button "Encerrar conta" at bounding box center [325, 215] width 99 height 13
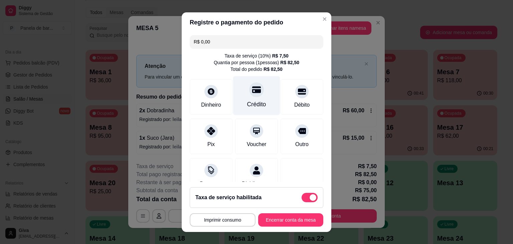
click at [249, 99] on div "Crédito" at bounding box center [256, 95] width 47 height 39
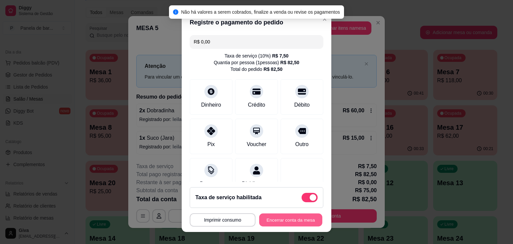
click at [273, 218] on button "Encerrar conta da mesa" at bounding box center [290, 219] width 63 height 13
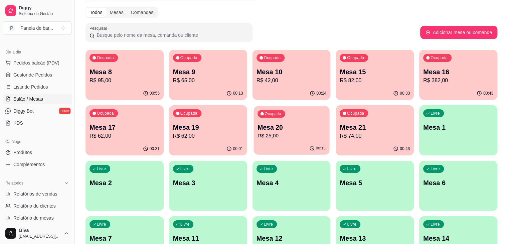
click at [257, 133] on p "R$ 25,00" at bounding box center [291, 136] width 68 height 8
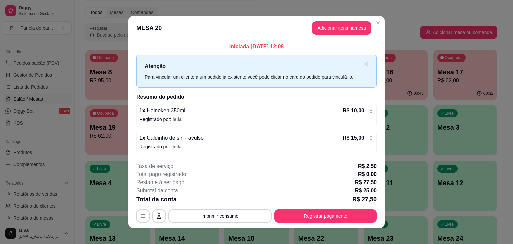
scroll to position [5, 0]
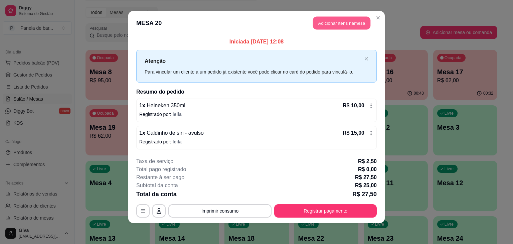
click at [341, 19] on button "Adicionar itens na mesa" at bounding box center [341, 23] width 57 height 13
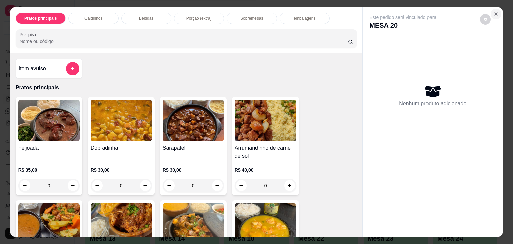
click at [494, 12] on icon "Close" at bounding box center [495, 13] width 5 height 5
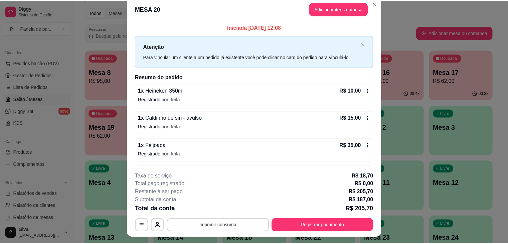
scroll to position [0, 0]
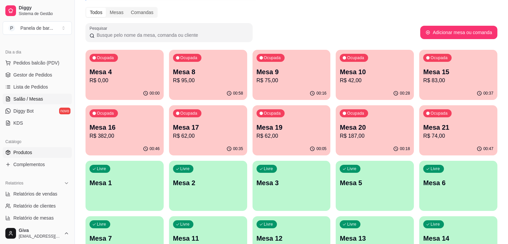
click at [23, 151] on span "Produtos" at bounding box center [22, 152] width 19 height 7
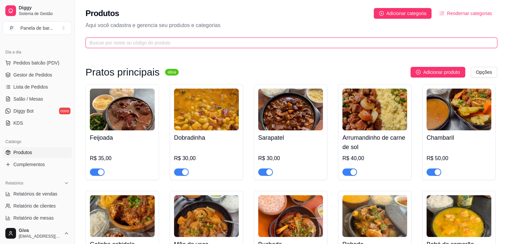
click at [120, 39] on input "text" at bounding box center [288, 42] width 398 height 7
type input "g"
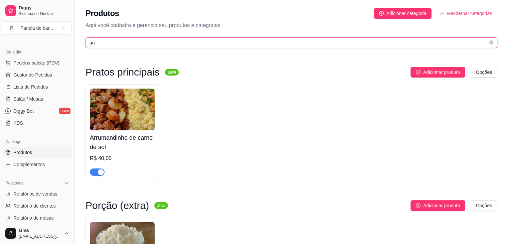
type input "arr"
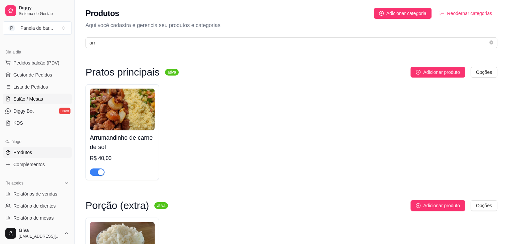
click at [25, 101] on span "Salão / Mesas" at bounding box center [28, 98] width 30 height 7
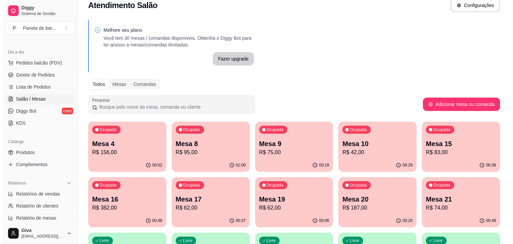
scroll to position [10, 0]
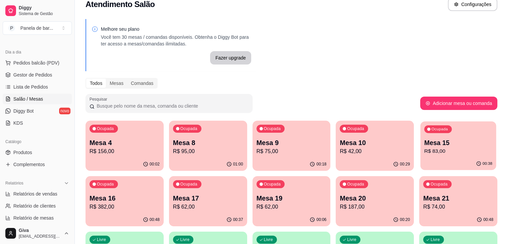
click at [424, 151] on p "R$ 83,00" at bounding box center [458, 151] width 68 height 8
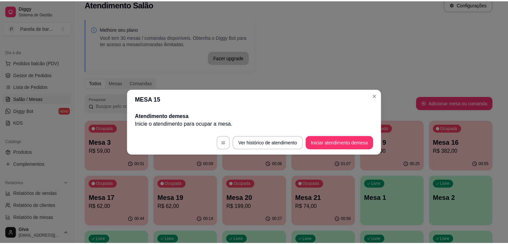
scroll to position [0, 0]
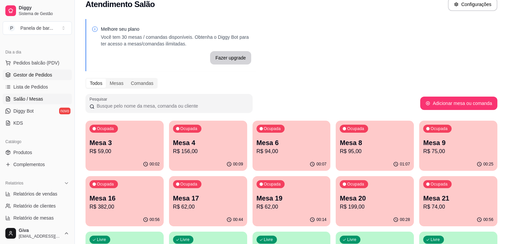
click at [38, 74] on span "Gestor de Pedidos" at bounding box center [32, 74] width 39 height 7
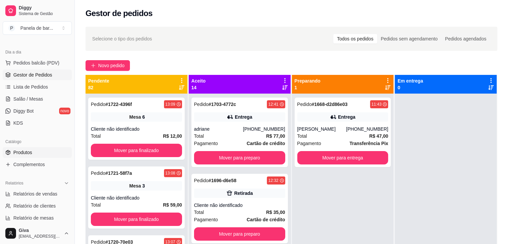
click at [29, 154] on span "Produtos" at bounding box center [22, 152] width 19 height 7
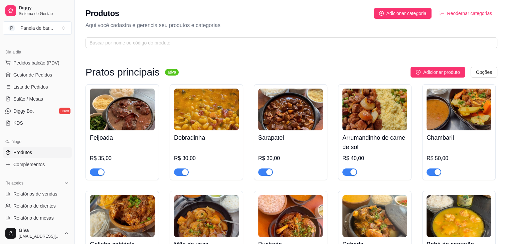
scroll to position [38, 0]
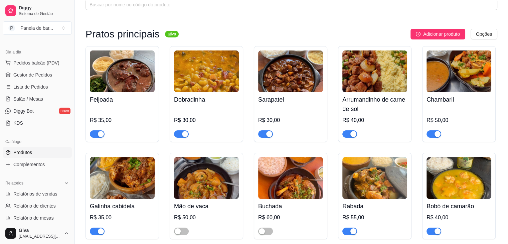
click at [347, 133] on span "button" at bounding box center [349, 133] width 15 height 7
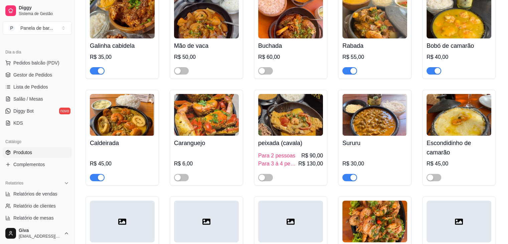
scroll to position [0, 0]
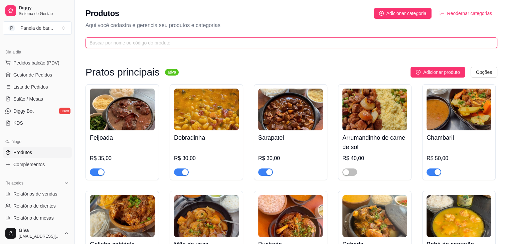
click at [244, 41] on input "text" at bounding box center [288, 42] width 398 height 7
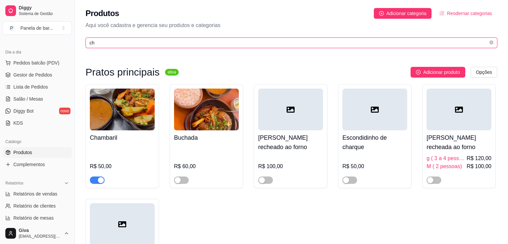
type input "c"
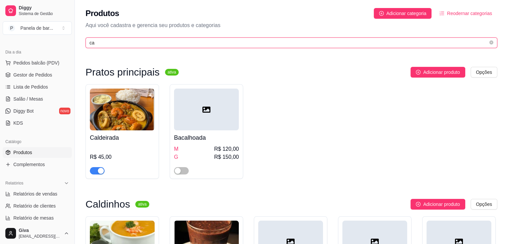
type input "c"
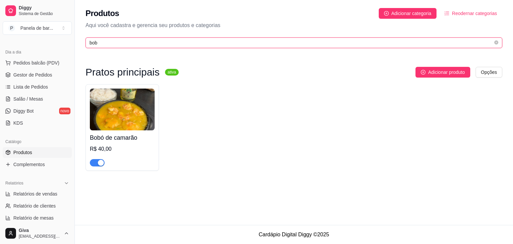
click at [322, 46] on input "bob" at bounding box center [290, 42] width 403 height 7
type input "b"
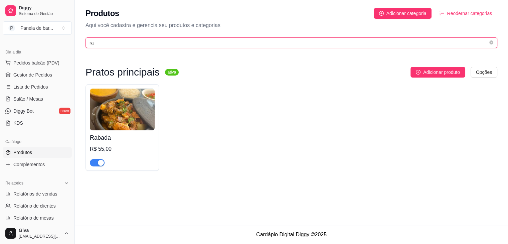
type input "r"
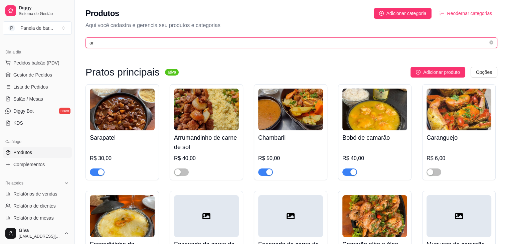
type input "a"
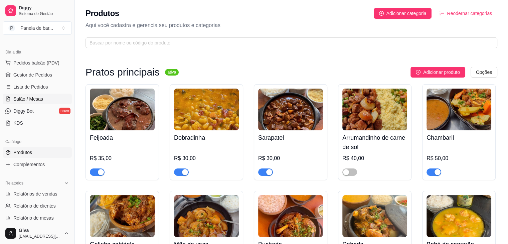
click at [31, 93] on link "Salão / Mesas" at bounding box center [37, 98] width 69 height 11
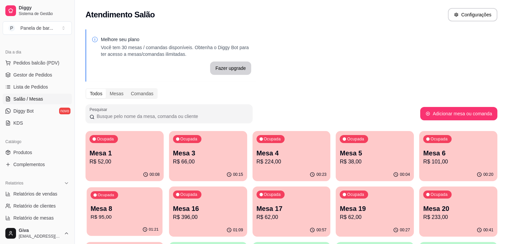
click at [159, 213] on p "R$ 95,00" at bounding box center [124, 217] width 68 height 8
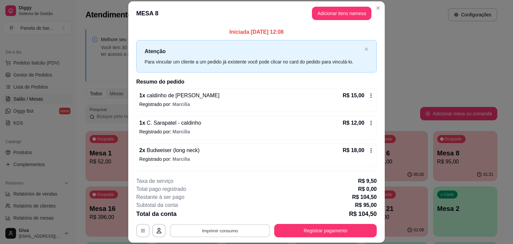
click at [235, 233] on button "Imprimir consumo" at bounding box center [220, 230] width 100 height 13
click at [218, 218] on button "IMPRESSORA" at bounding box center [219, 215] width 47 height 10
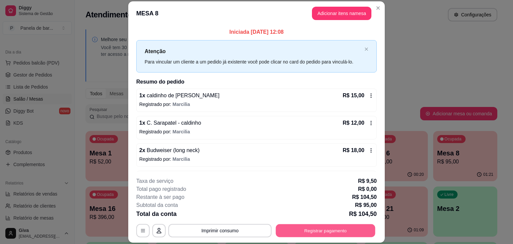
click at [319, 229] on button "Registrar pagamento" at bounding box center [325, 230] width 99 height 13
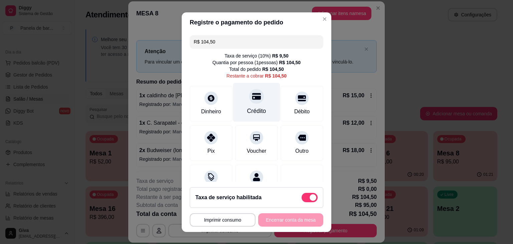
click at [258, 100] on div "Crédito" at bounding box center [256, 101] width 47 height 39
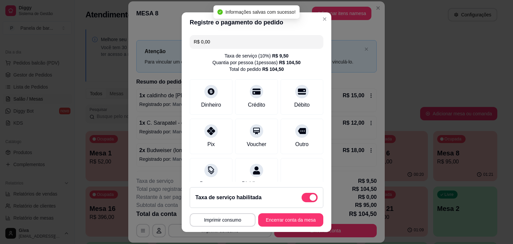
type input "R$ 0,00"
click at [272, 218] on button "Encerrar conta da mesa" at bounding box center [290, 219] width 65 height 13
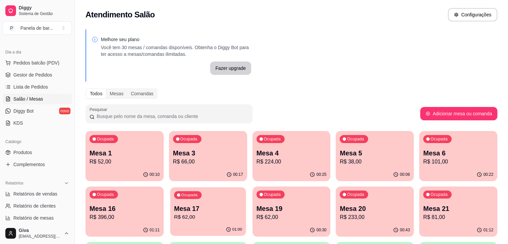
click at [170, 201] on div "Ocupada Mesa 17 R$ 62,00" at bounding box center [208, 205] width 76 height 36
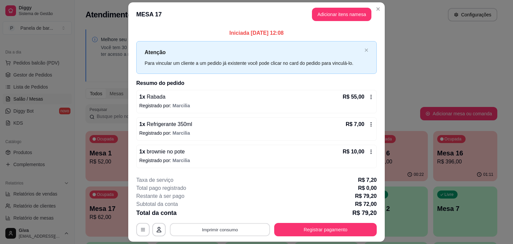
click at [234, 231] on button "Imprimir consumo" at bounding box center [220, 229] width 100 height 13
click at [227, 211] on button "IMPRESSORA" at bounding box center [219, 213] width 47 height 10
click at [293, 228] on button "Registrar pagamento" at bounding box center [325, 229] width 102 height 13
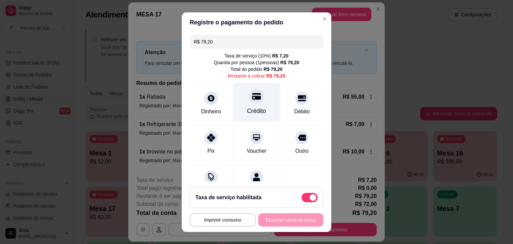
click at [244, 105] on div "Crédito" at bounding box center [256, 101] width 47 height 39
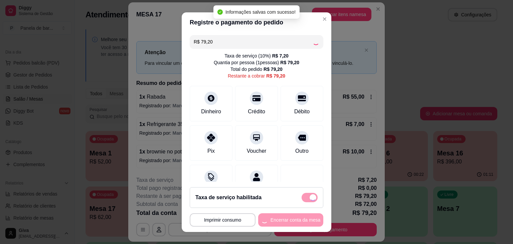
type input "R$ 0,00"
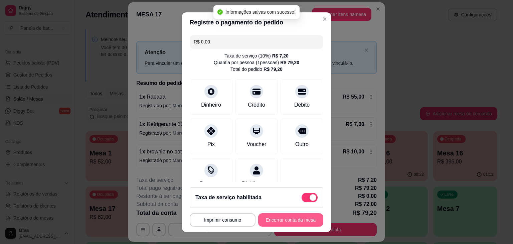
click at [277, 215] on button "Encerrar conta da mesa" at bounding box center [290, 219] width 65 height 13
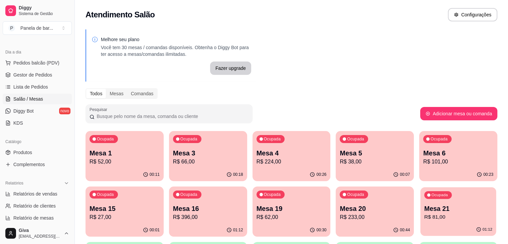
click at [424, 216] on p "R$ 81,00" at bounding box center [458, 217] width 68 height 8
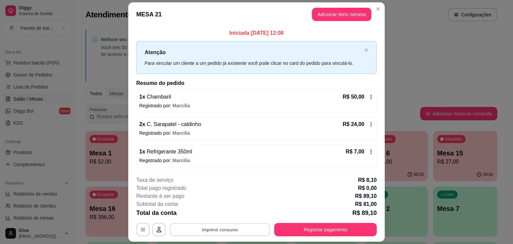
click at [239, 227] on button "Imprimir consumo" at bounding box center [220, 229] width 100 height 13
click at [229, 212] on button "IMPRESSORA" at bounding box center [219, 213] width 47 height 10
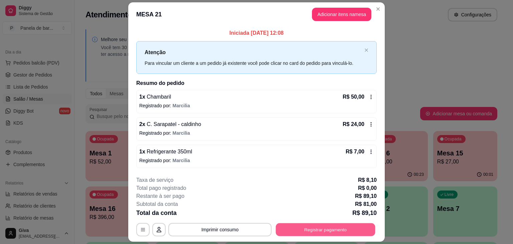
click at [291, 227] on button "Registrar pagamento" at bounding box center [325, 229] width 99 height 13
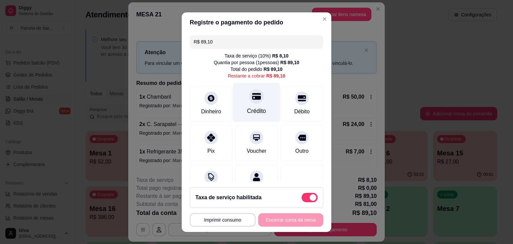
click at [247, 108] on div "Crédito" at bounding box center [256, 110] width 19 height 9
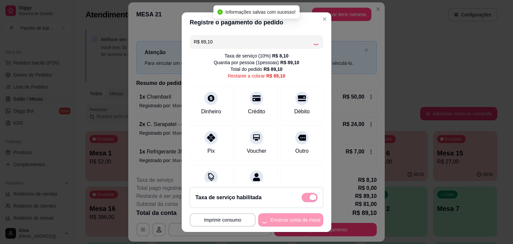
type input "R$ 0,00"
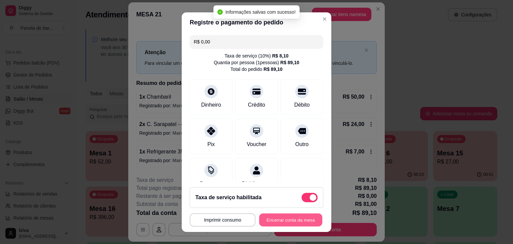
click at [269, 221] on button "Encerrar conta da mesa" at bounding box center [290, 219] width 63 height 13
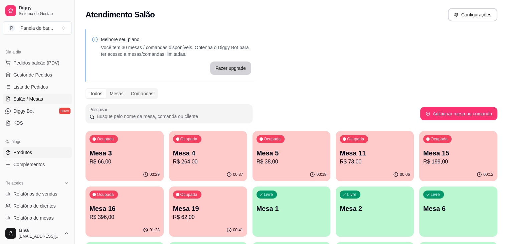
click at [33, 149] on link "Produtos" at bounding box center [37, 152] width 69 height 11
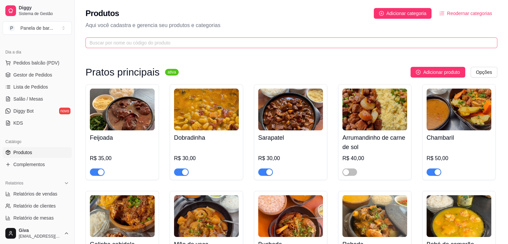
click at [108, 48] on span at bounding box center [290, 42] width 411 height 11
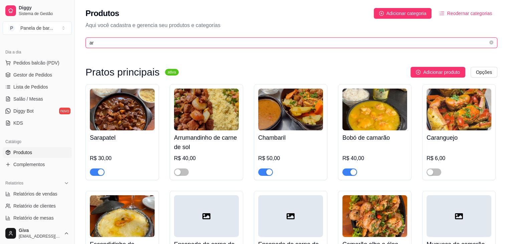
type input "a"
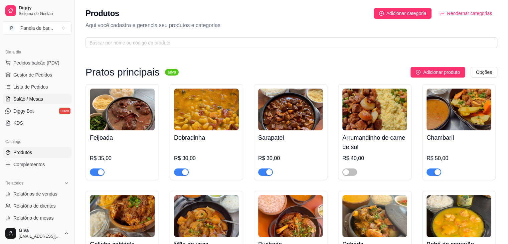
click at [21, 94] on link "Salão / Mesas" at bounding box center [37, 98] width 69 height 11
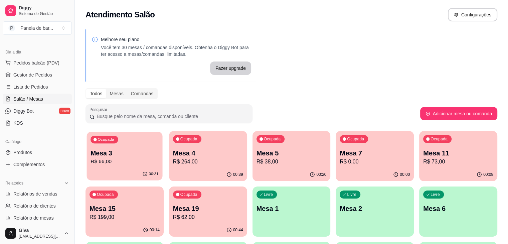
click at [114, 159] on p "R$ 66,00" at bounding box center [124, 162] width 68 height 8
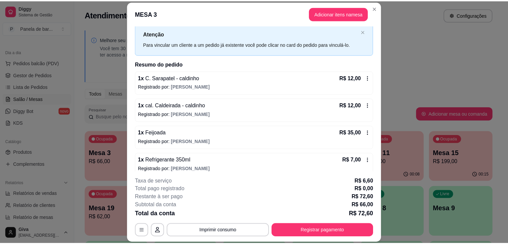
scroll to position [24, 0]
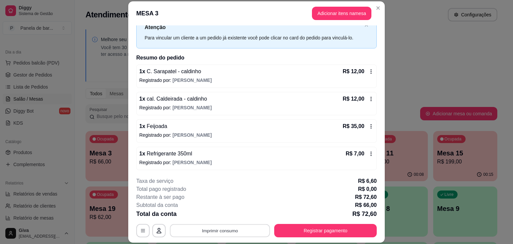
click at [227, 231] on button "Imprimir consumo" at bounding box center [220, 230] width 100 height 13
click at [218, 217] on button "IMPRESSORA" at bounding box center [219, 215] width 47 height 10
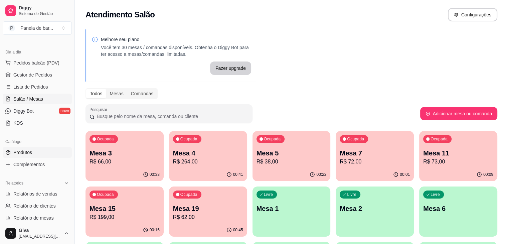
click at [27, 152] on span "Produtos" at bounding box center [22, 152] width 19 height 7
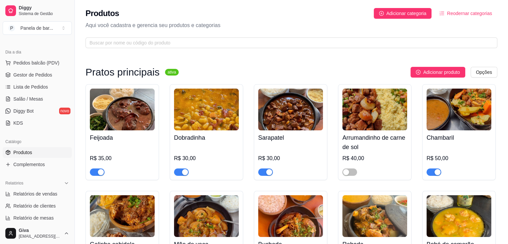
click at [260, 173] on span "button" at bounding box center [265, 171] width 15 height 7
click at [184, 37] on div "Produtos Adicionar categoria Reodernar categorias Aqui você cadastra e gerencia…" at bounding box center [291, 26] width 433 height 52
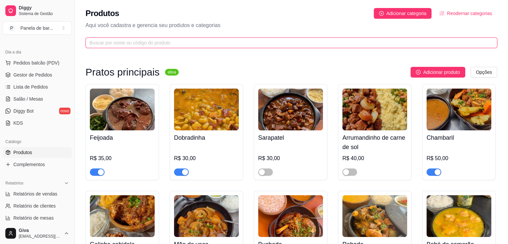
click at [184, 39] on input "text" at bounding box center [288, 42] width 398 height 7
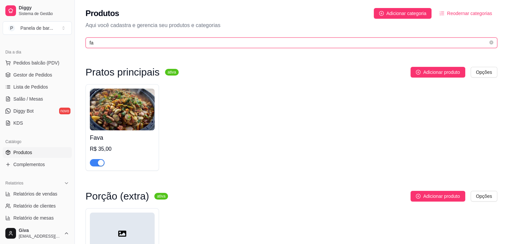
type input "fa"
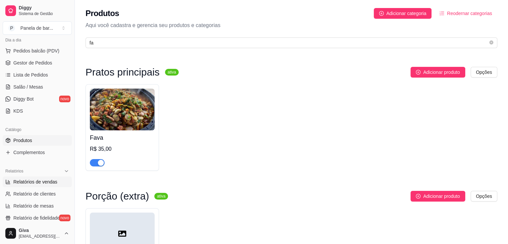
click at [41, 184] on span "Relatórios de vendas" at bounding box center [35, 181] width 44 height 7
select select "ALL"
select select "0"
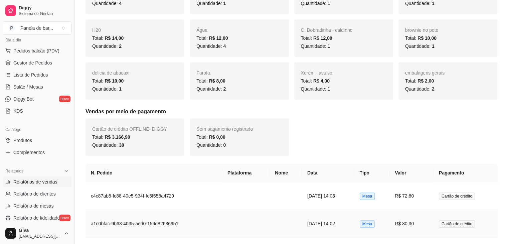
scroll to position [417, 0]
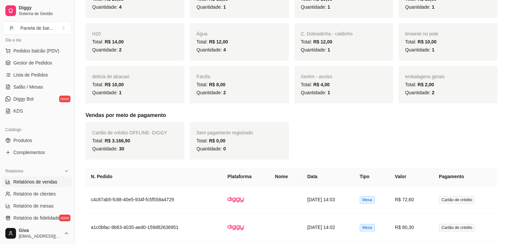
click at [21, 56] on ul "Pedidos balcão (PDV) Gestor de Pedidos Lista de Pedidos Salão / Mesas Diggy Bot…" at bounding box center [37, 80] width 69 height 71
click at [22, 51] on span "Pedidos balcão (PDV)" at bounding box center [36, 50] width 46 height 7
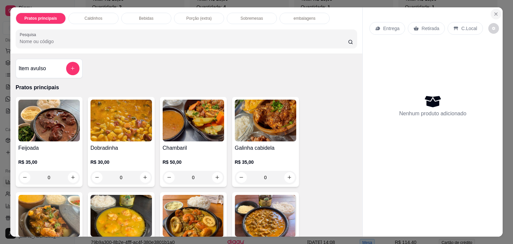
click at [498, 13] on button "Close" at bounding box center [495, 14] width 11 height 11
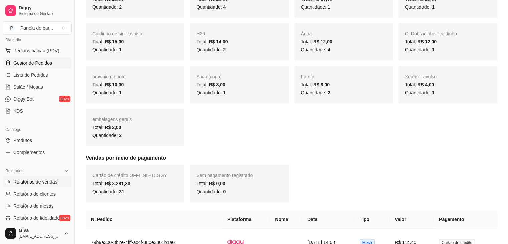
click at [53, 62] on link "Gestor de Pedidos" at bounding box center [37, 62] width 69 height 11
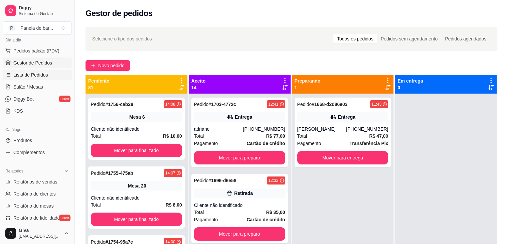
click at [40, 74] on span "Lista de Pedidos" at bounding box center [30, 74] width 35 height 7
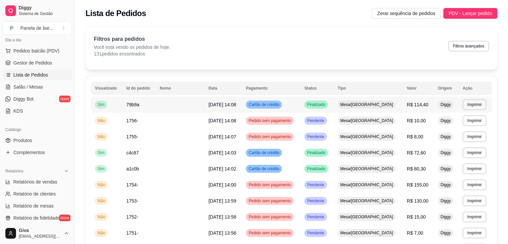
click at [332, 109] on td "Finalizado" at bounding box center [316, 104] width 33 height 16
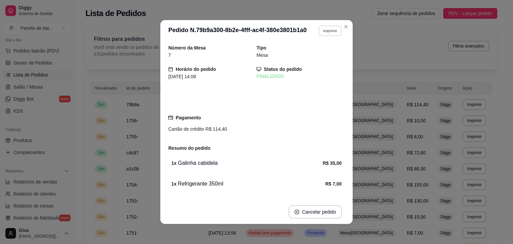
click at [322, 30] on button "Imprimir" at bounding box center [329, 30] width 23 height 10
click at [319, 50] on button "IMPRESSORA" at bounding box center [315, 54] width 47 height 10
